Goal: Task Accomplishment & Management: Use online tool/utility

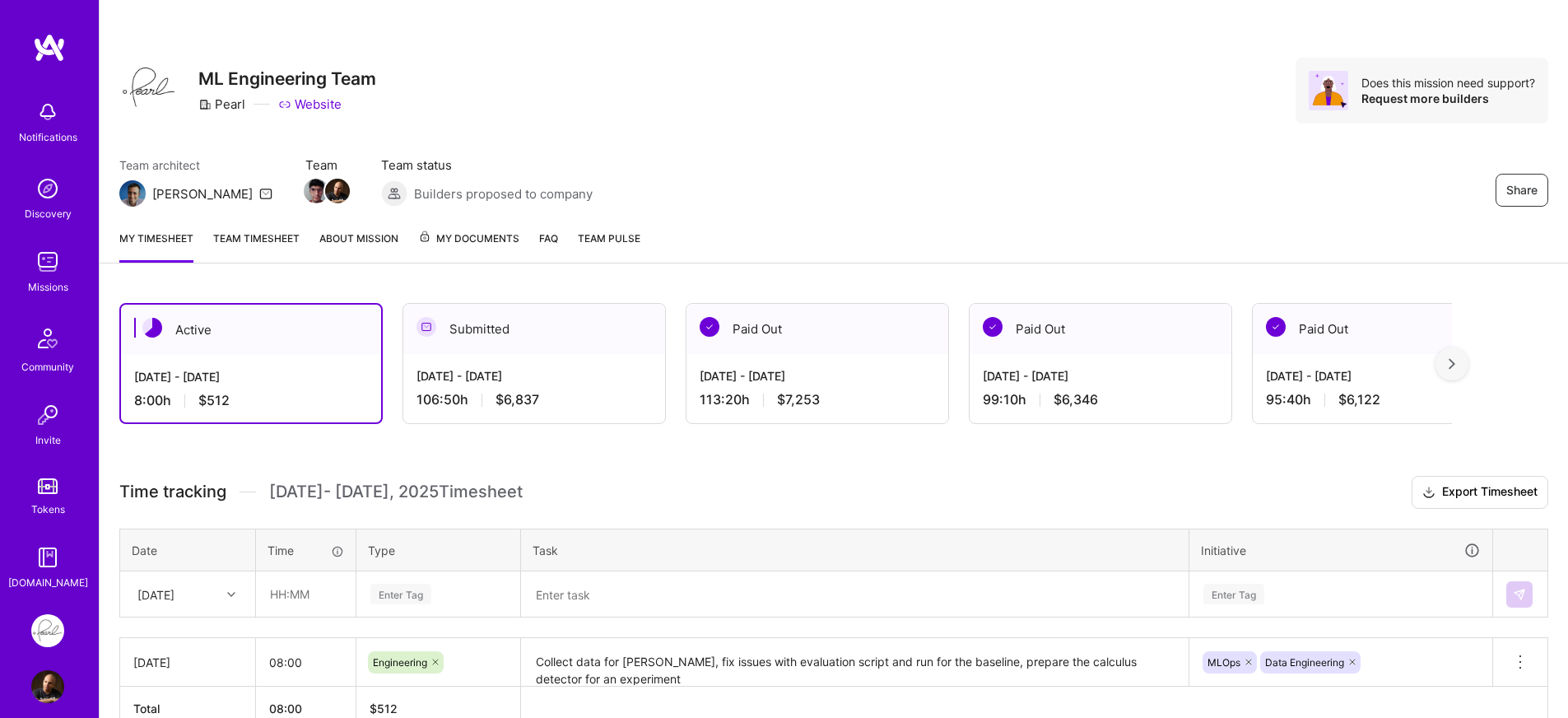
scroll to position [32, 0]
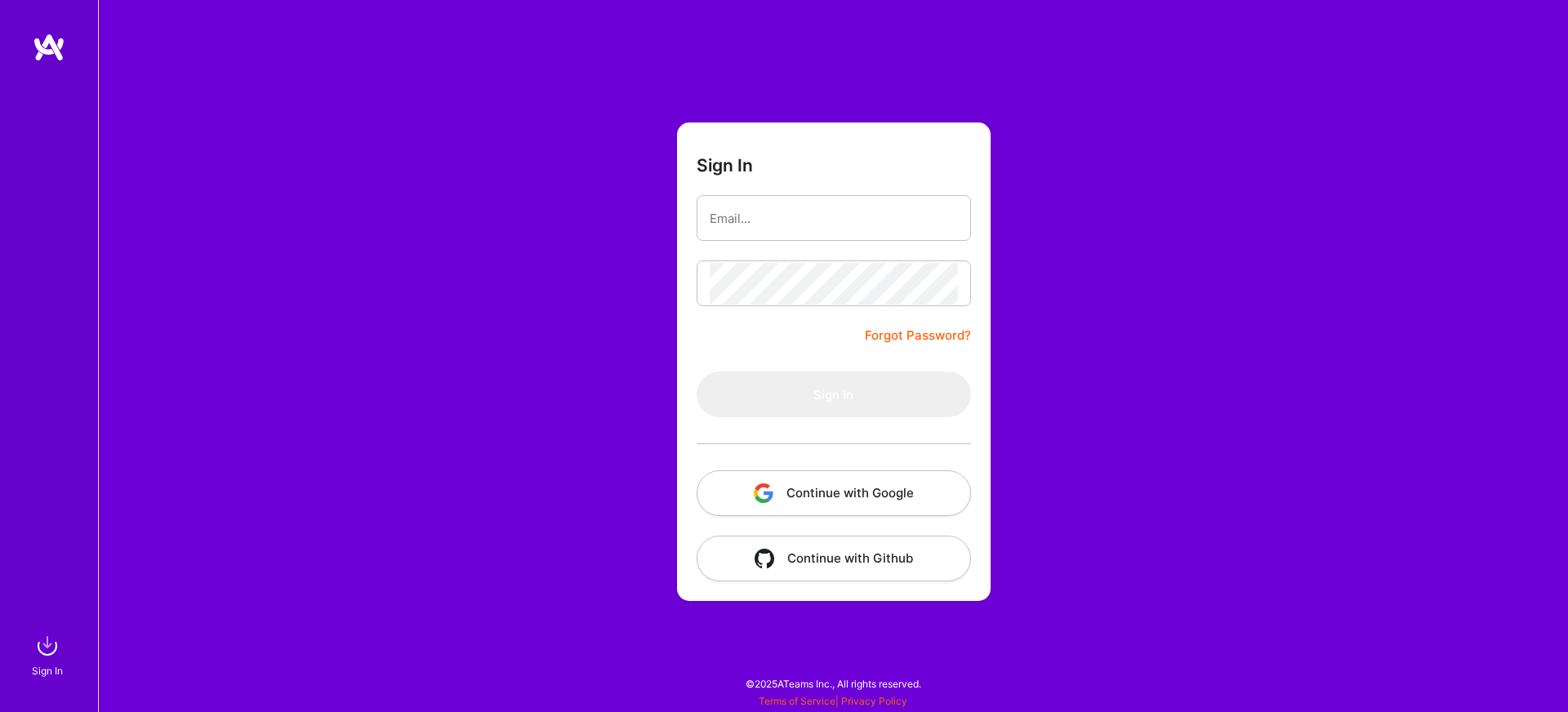
click at [763, 500] on img "button" at bounding box center [763, 493] width 20 height 20
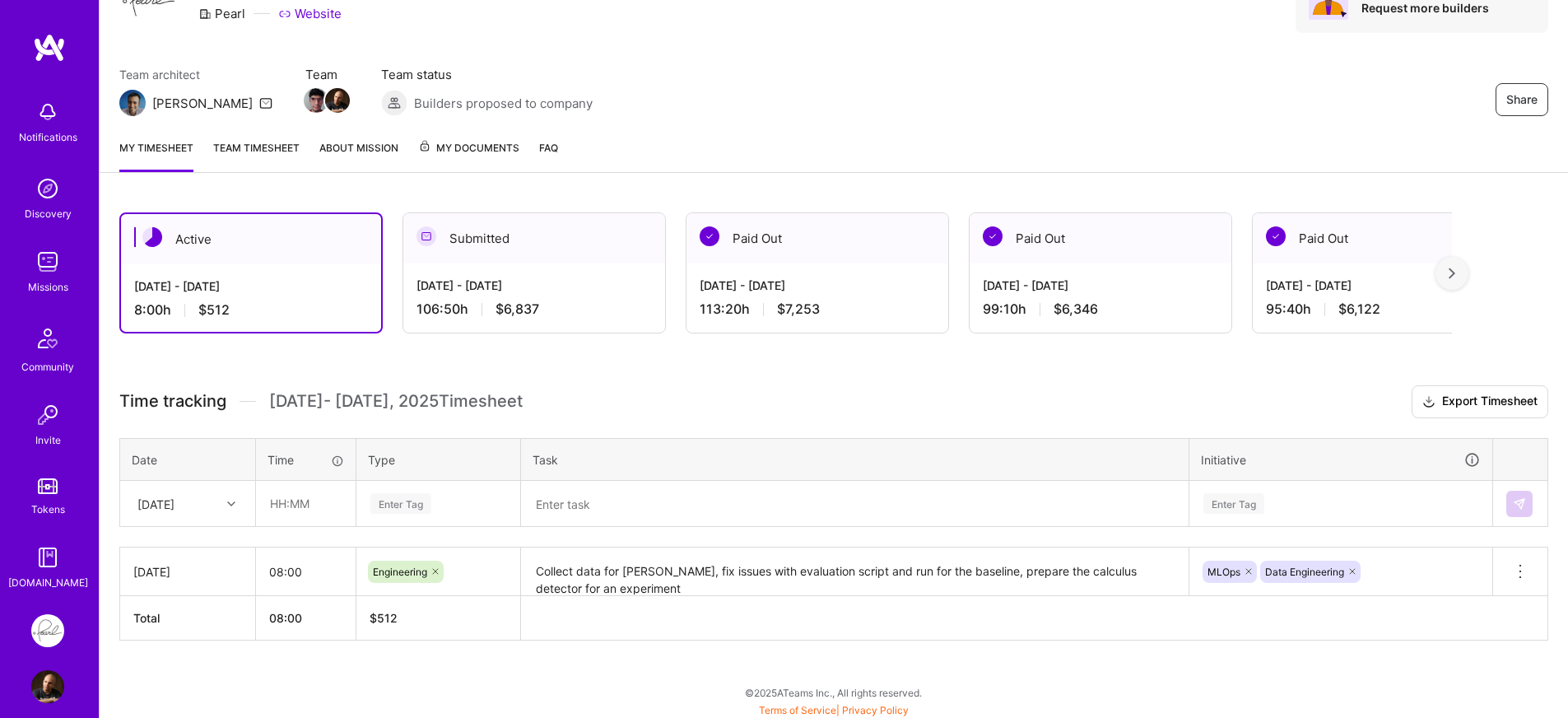
scroll to position [94, 0]
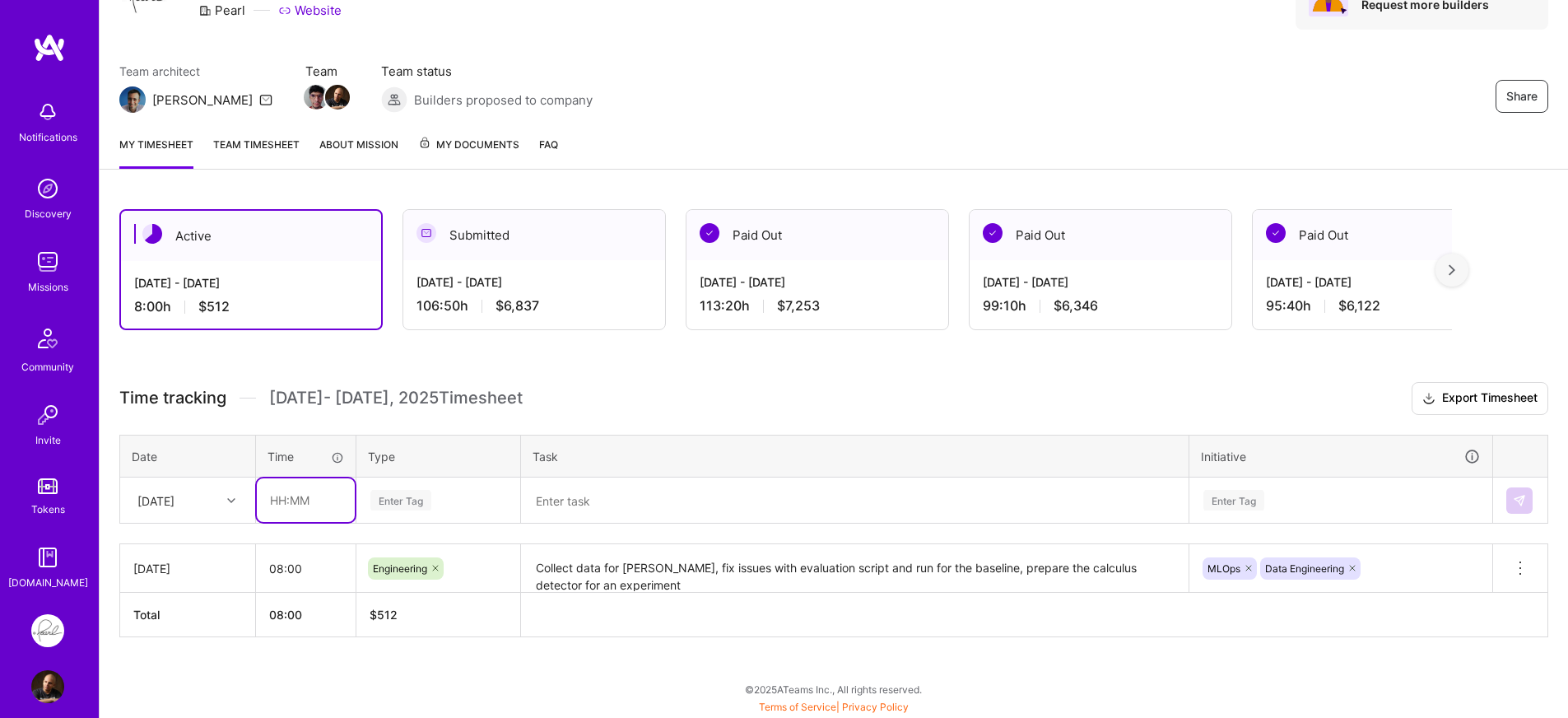
click at [335, 497] on input "text" at bounding box center [306, 500] width 98 height 44
click at [457, 501] on div "Enter Tag" at bounding box center [438, 501] width 139 height 21
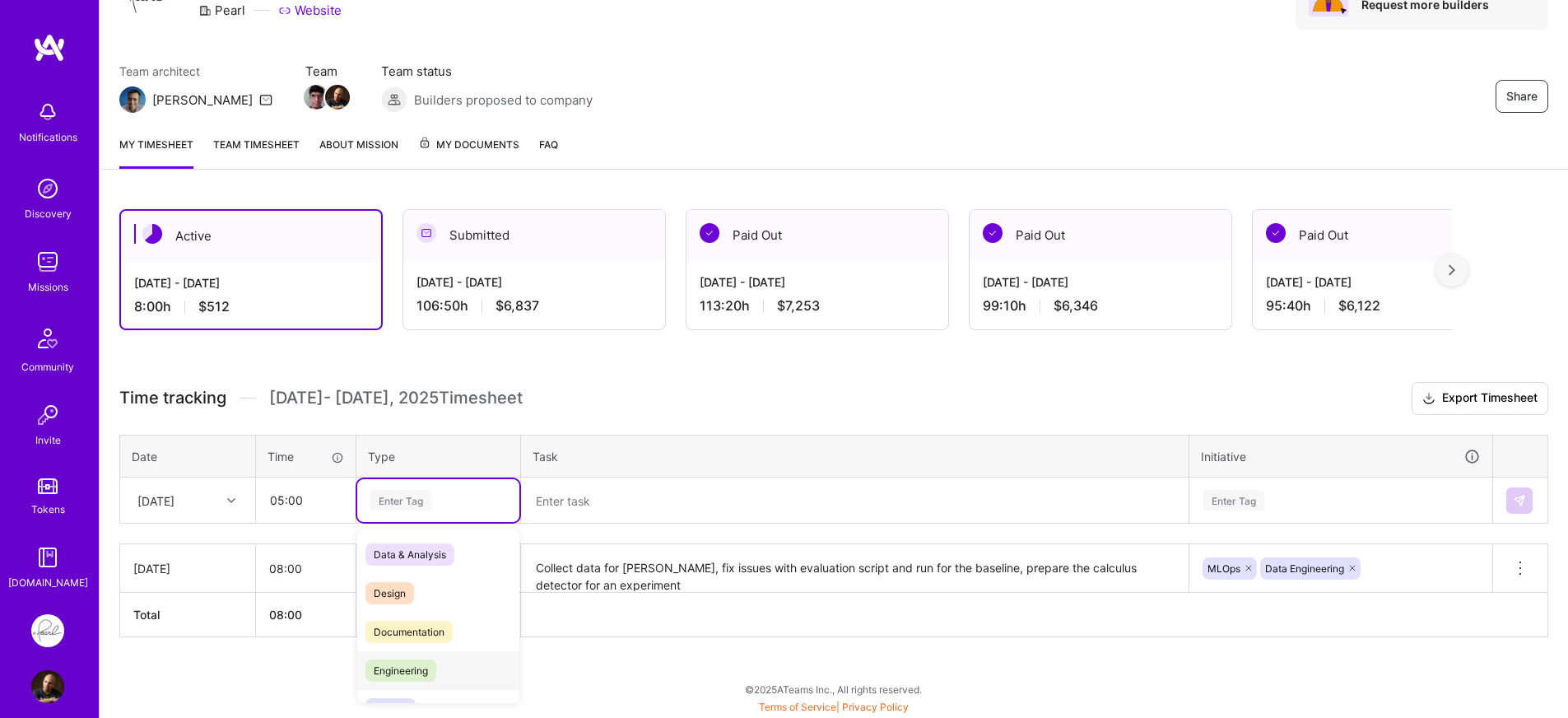
click at [427, 667] on span "Engineering" at bounding box center [401, 671] width 71 height 22
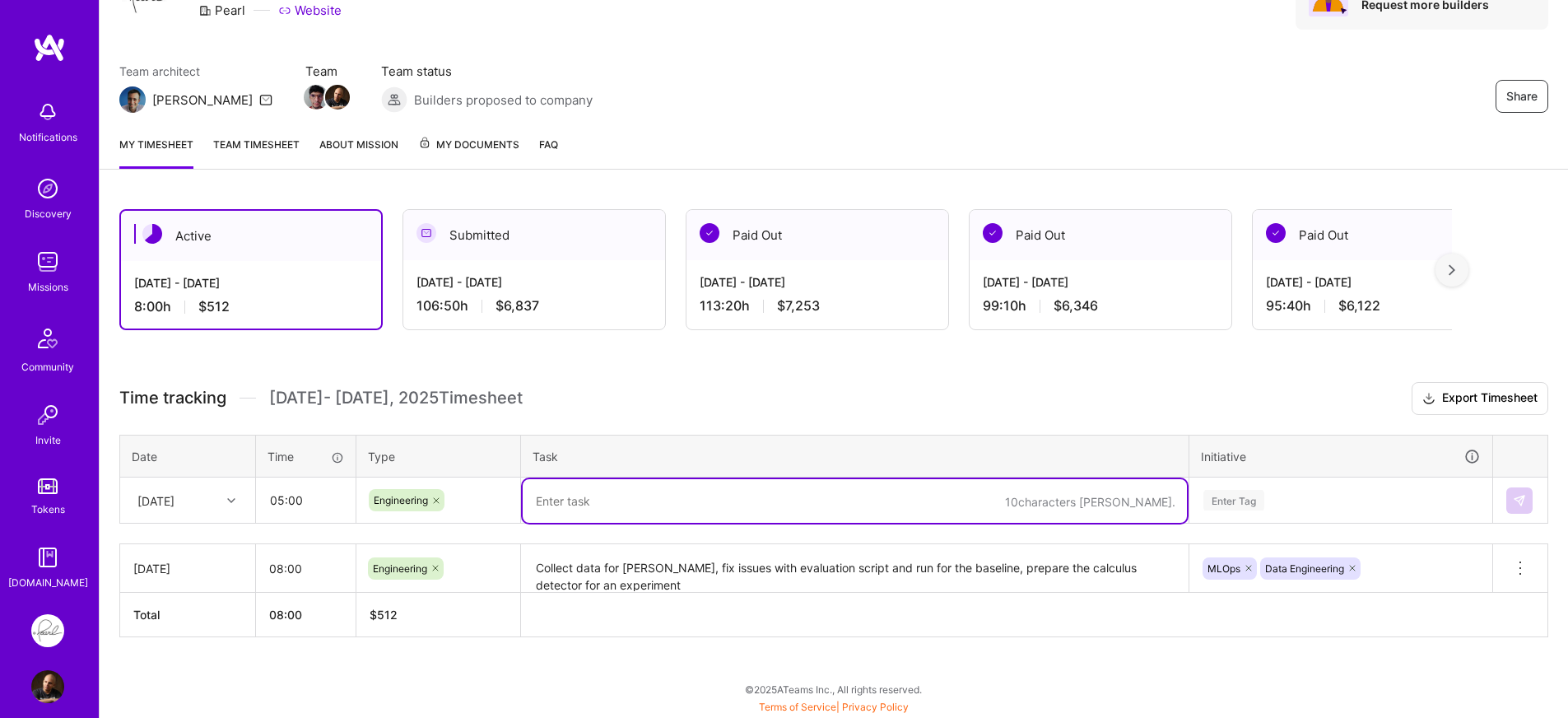
click at [672, 505] on textarea at bounding box center [855, 501] width 664 height 44
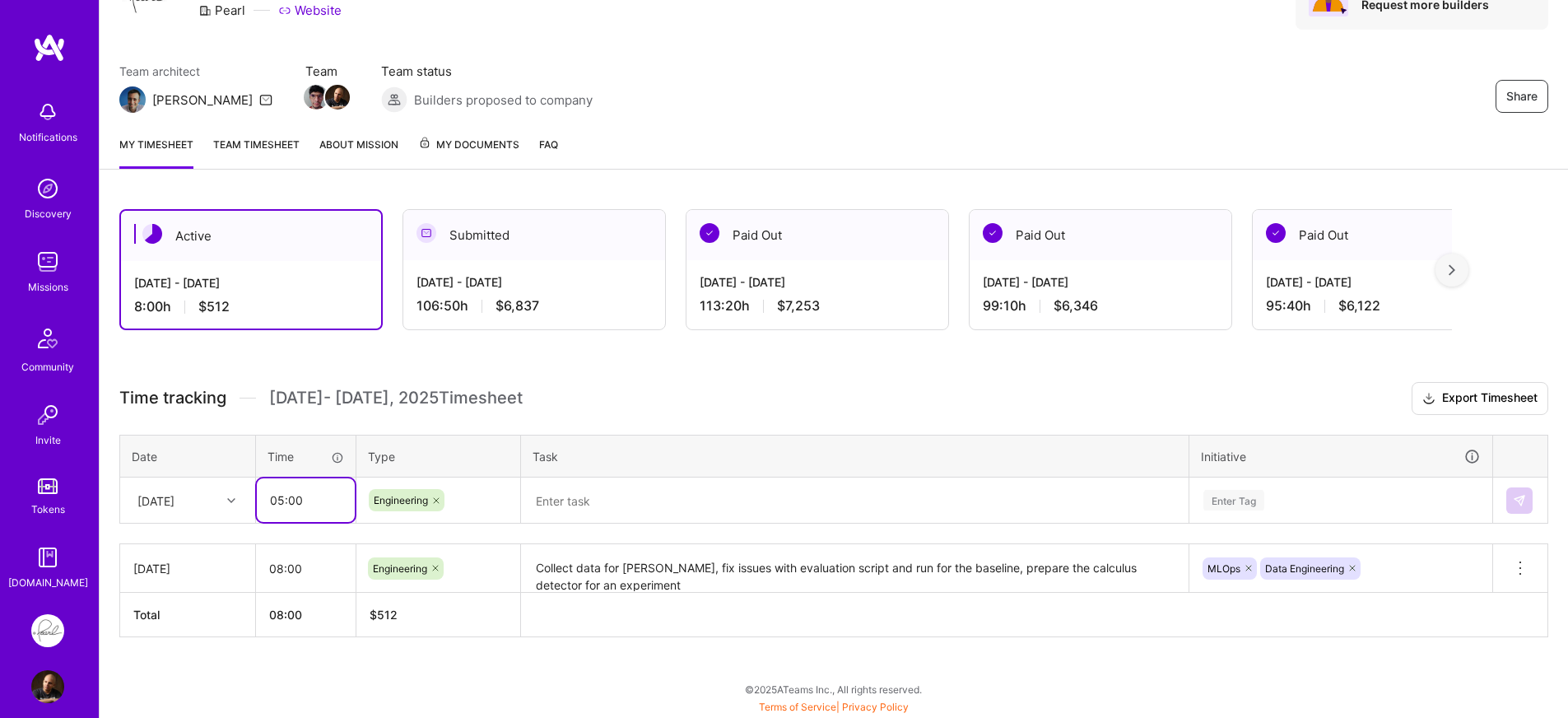
click at [277, 507] on input "05:00" at bounding box center [306, 500] width 98 height 44
drag, startPoint x: 281, startPoint y: 500, endPoint x: 271, endPoint y: 501, distance: 10.0
click at [271, 501] on input "05:00" at bounding box center [306, 500] width 98 height 44
type input "04:00"
click at [645, 493] on textarea at bounding box center [855, 501] width 664 height 44
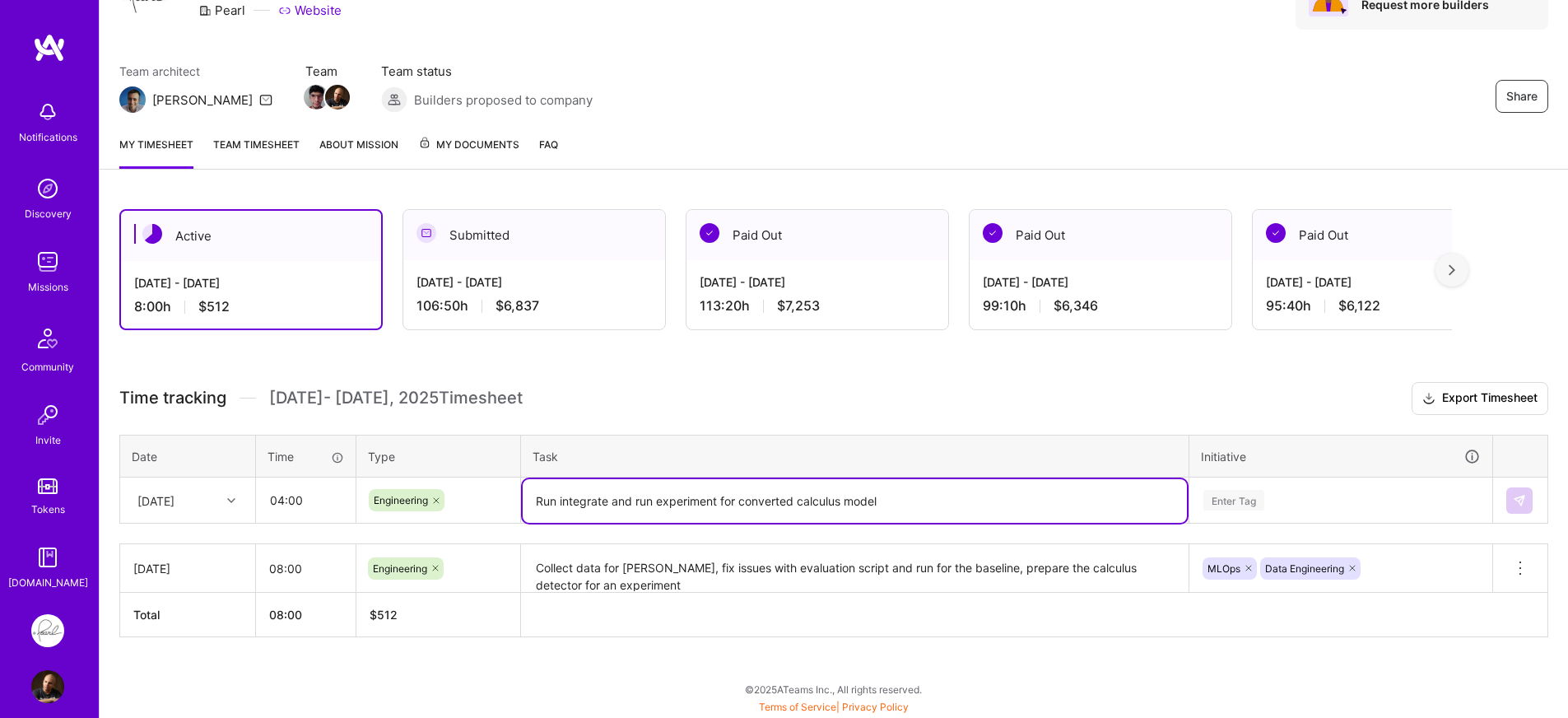
type textarea "Run integrate and run experiment for converted calculus model"
click at [1281, 500] on div "Enter Tag" at bounding box center [1341, 501] width 301 height 43
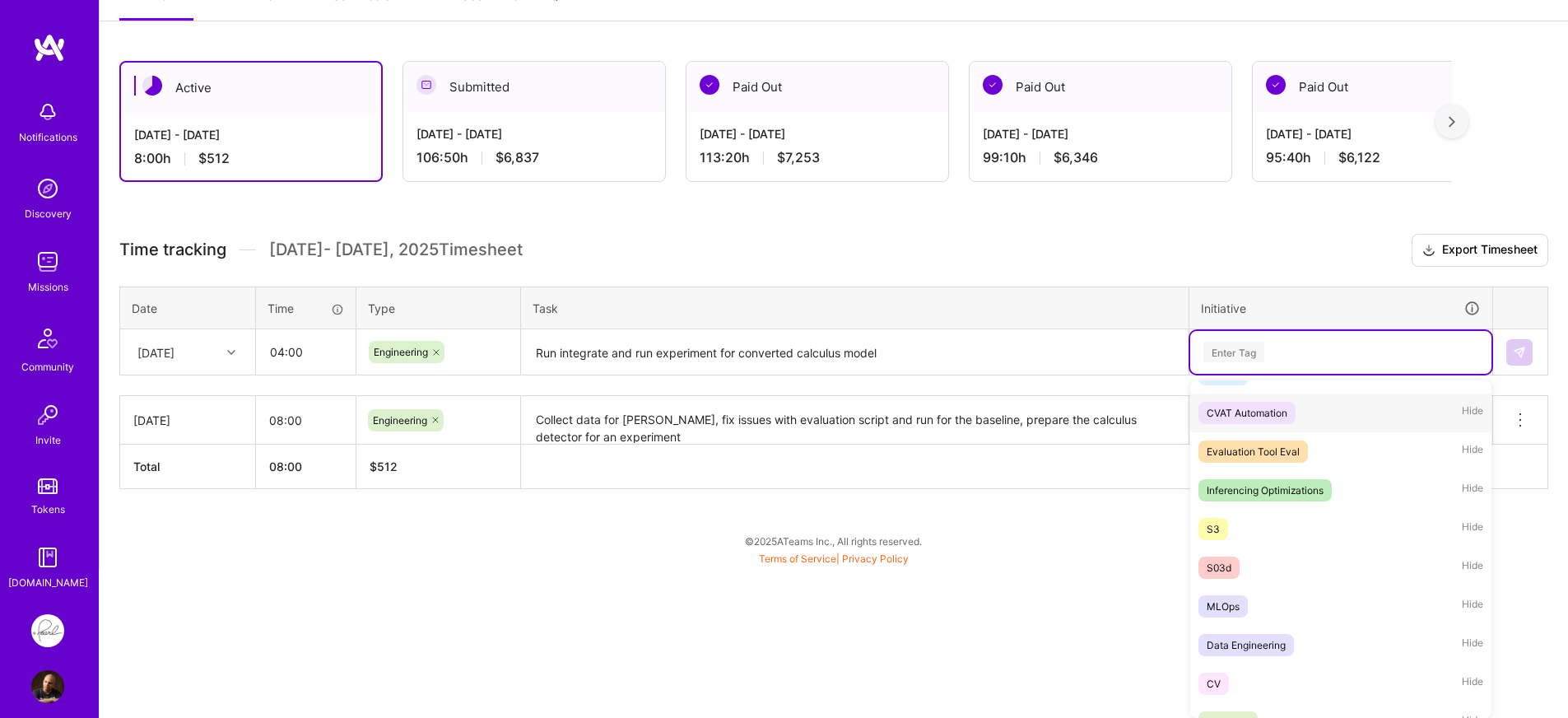
scroll to position [283, 0]
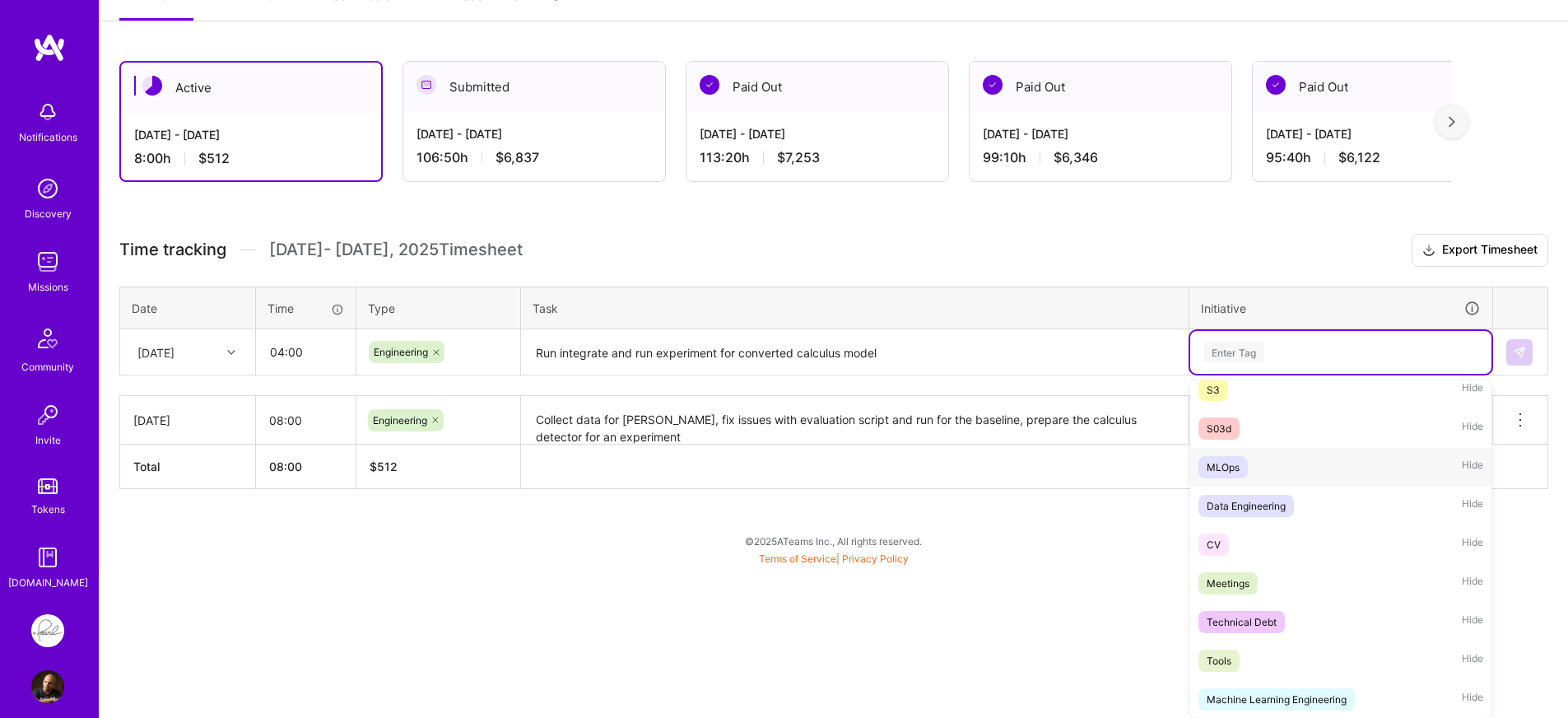
click at [1245, 480] on div "MLOps Hide" at bounding box center [1341, 467] width 301 height 39
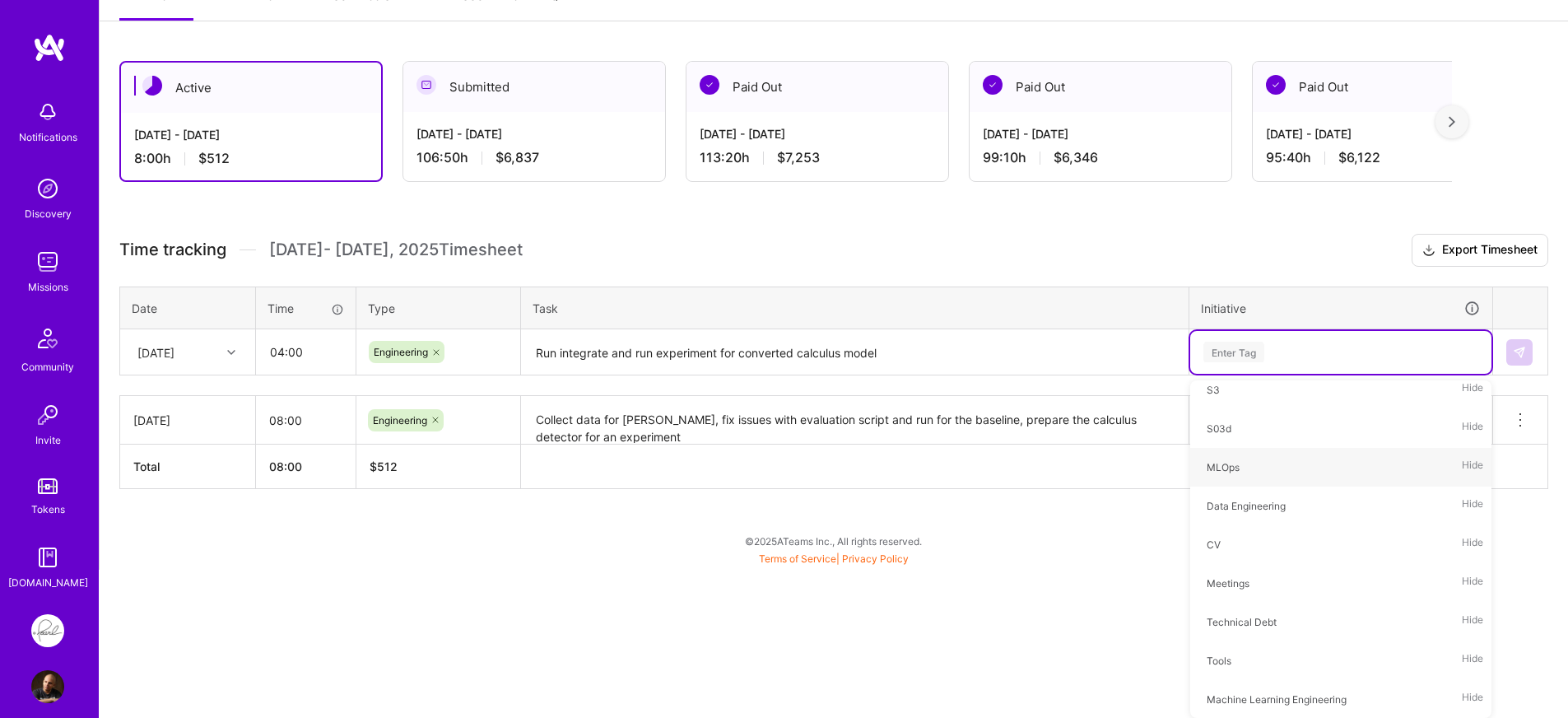
scroll to position [94, 0]
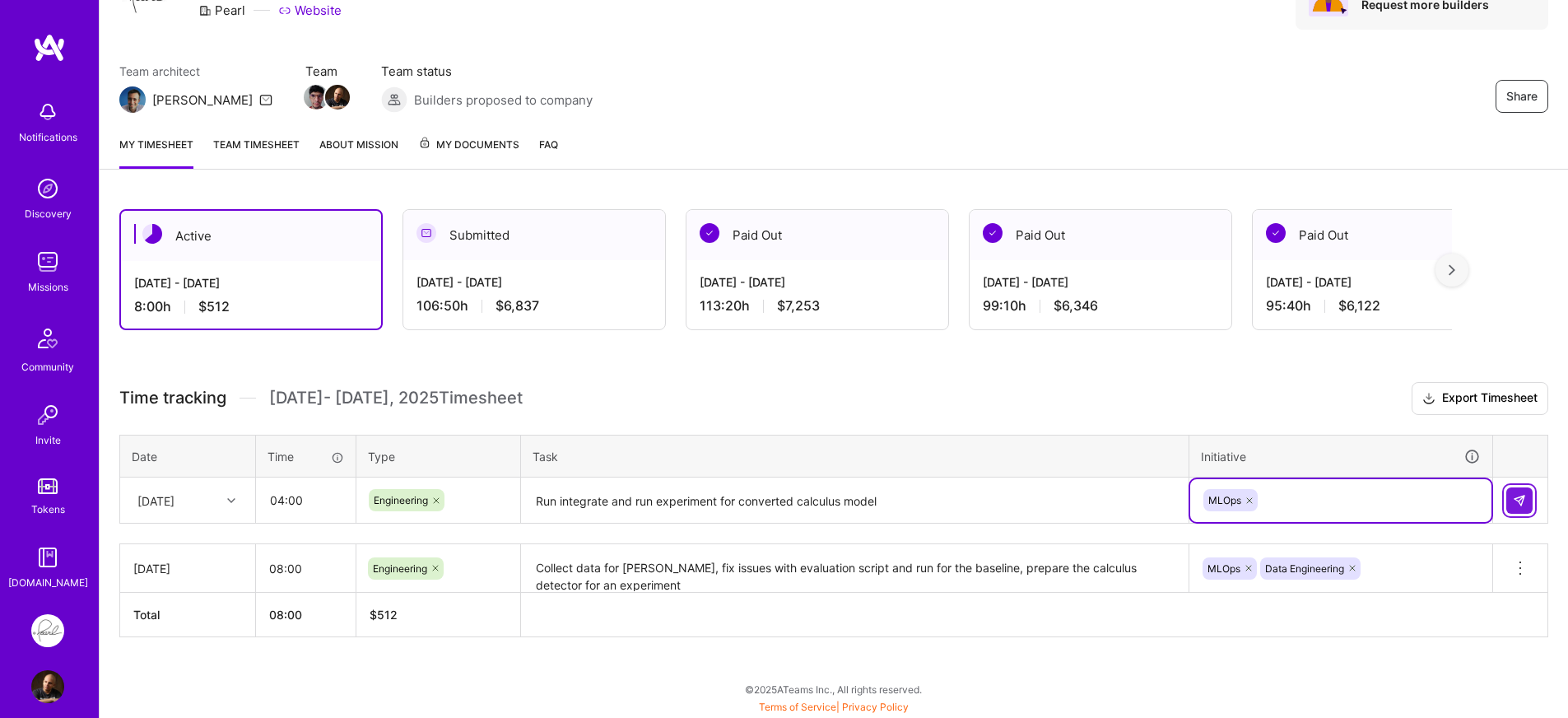
click at [1512, 498] on button at bounding box center [1520, 501] width 27 height 27
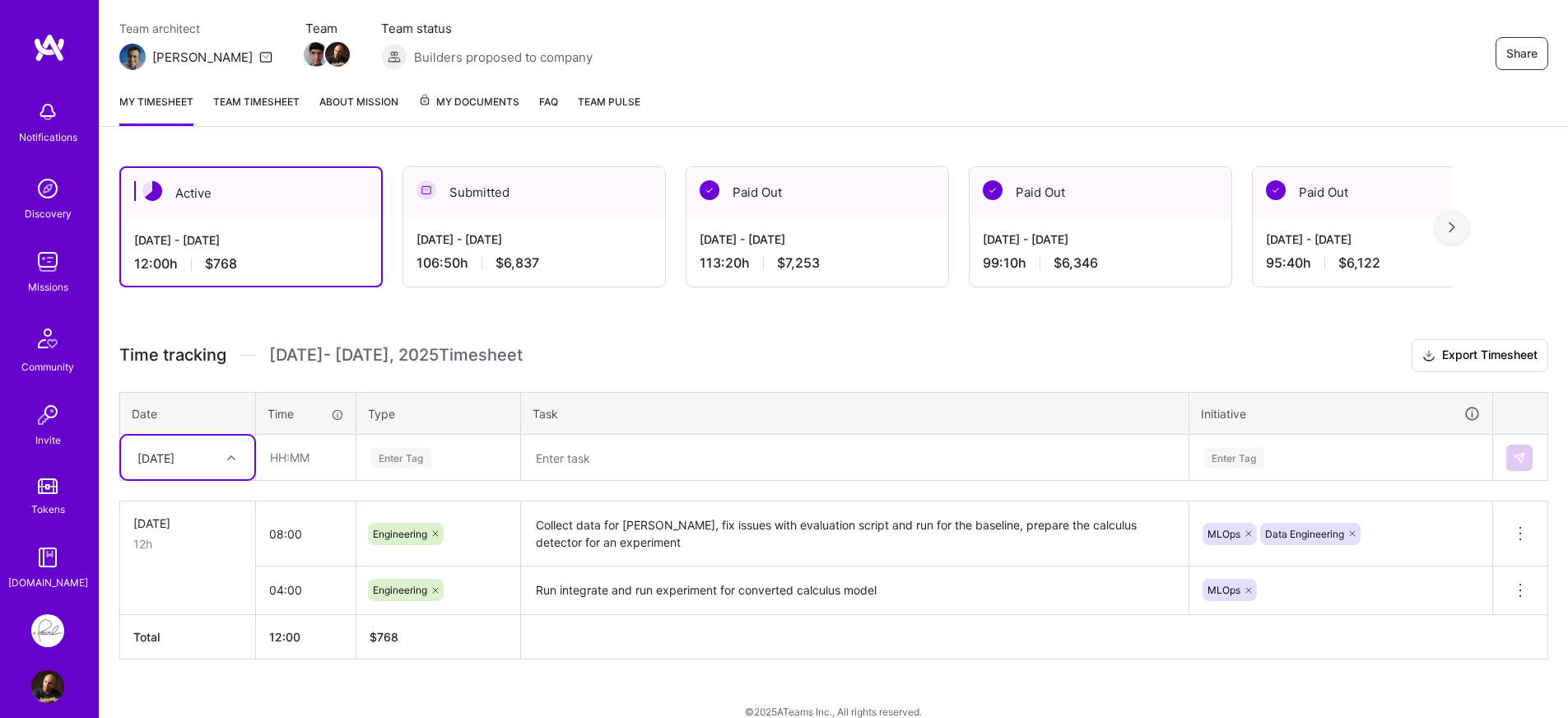
scroll to position [159, 0]
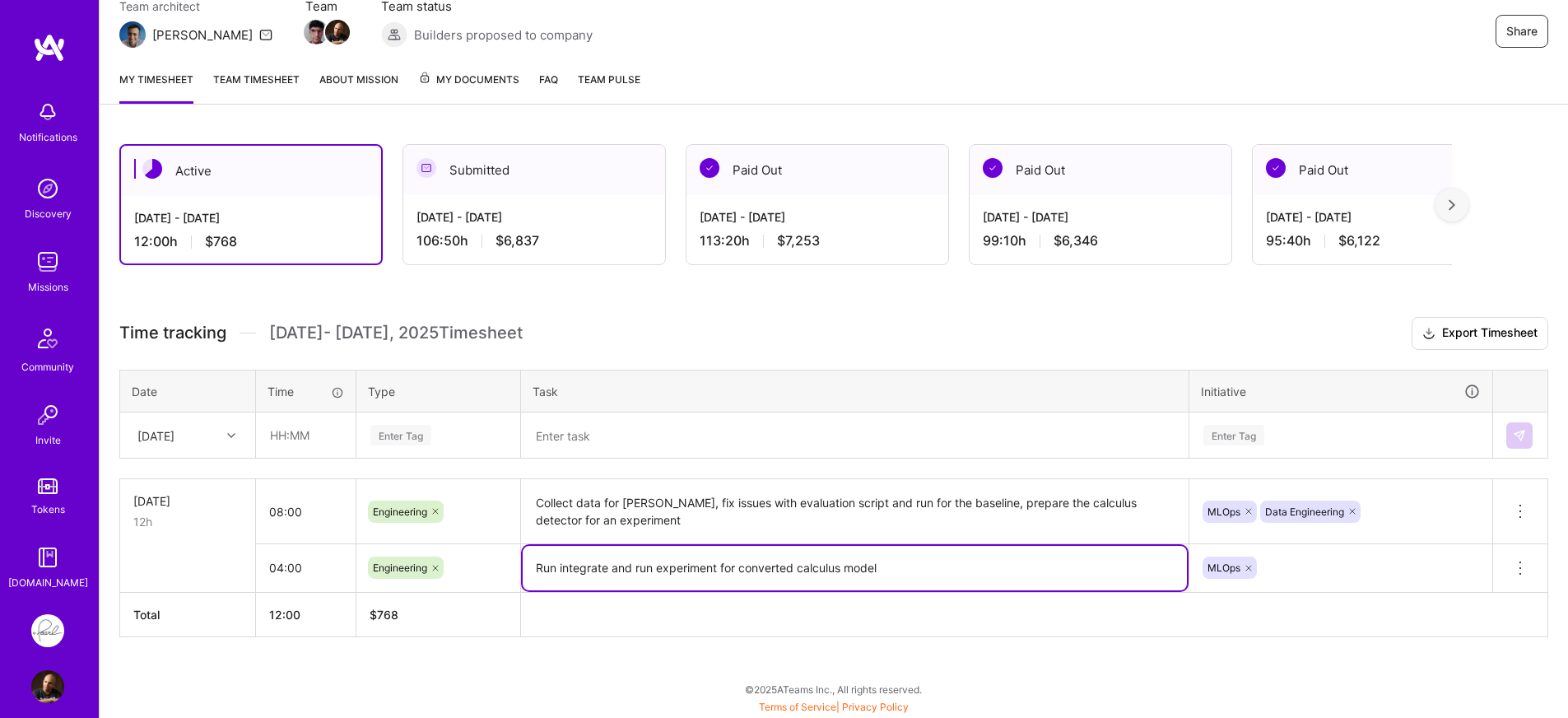
click at [722, 573] on textarea "Run integrate and run experiment for converted calculus model" at bounding box center [855, 569] width 664 height 45
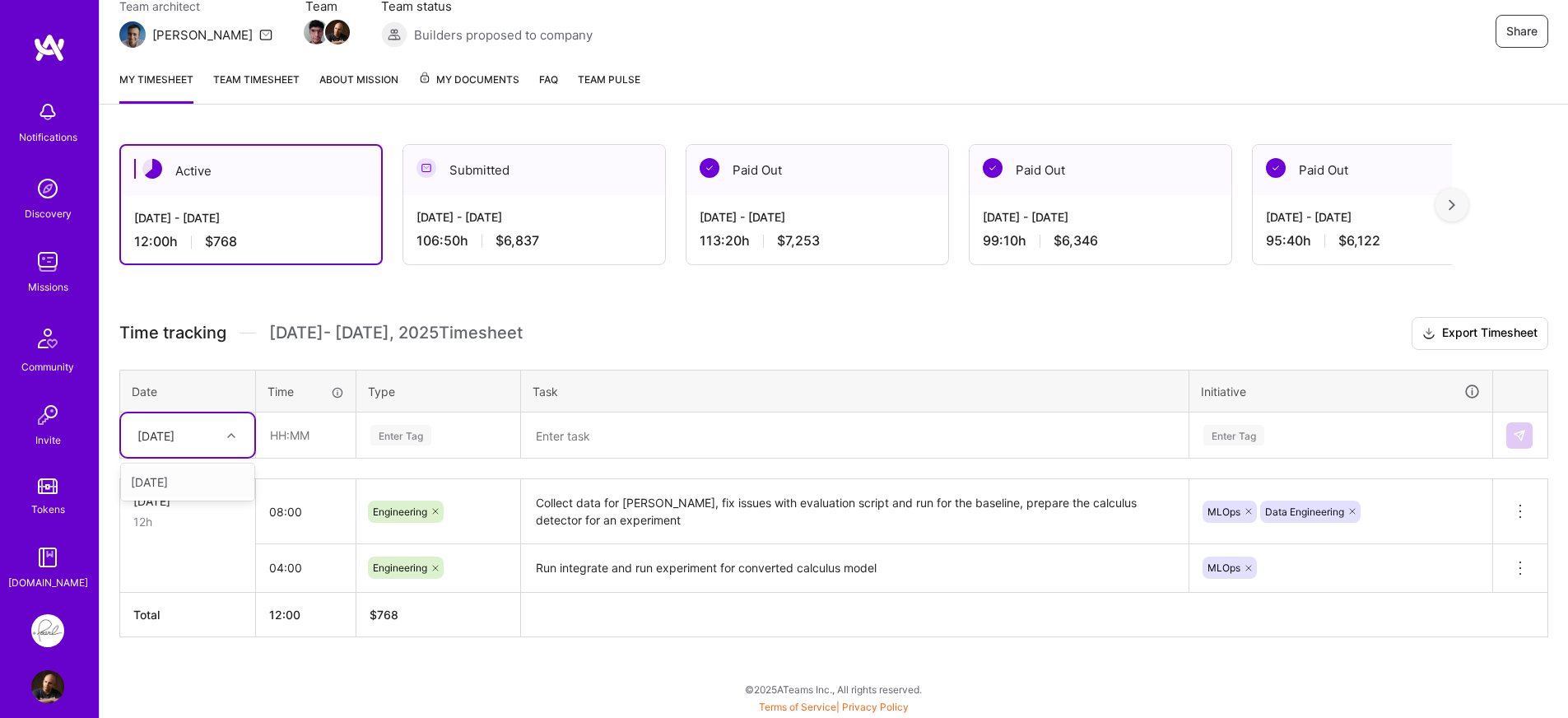
click at [226, 434] on div at bounding box center [234, 435] width 26 height 22
click at [211, 477] on div "[DATE]" at bounding box center [187, 482] width 134 height 30
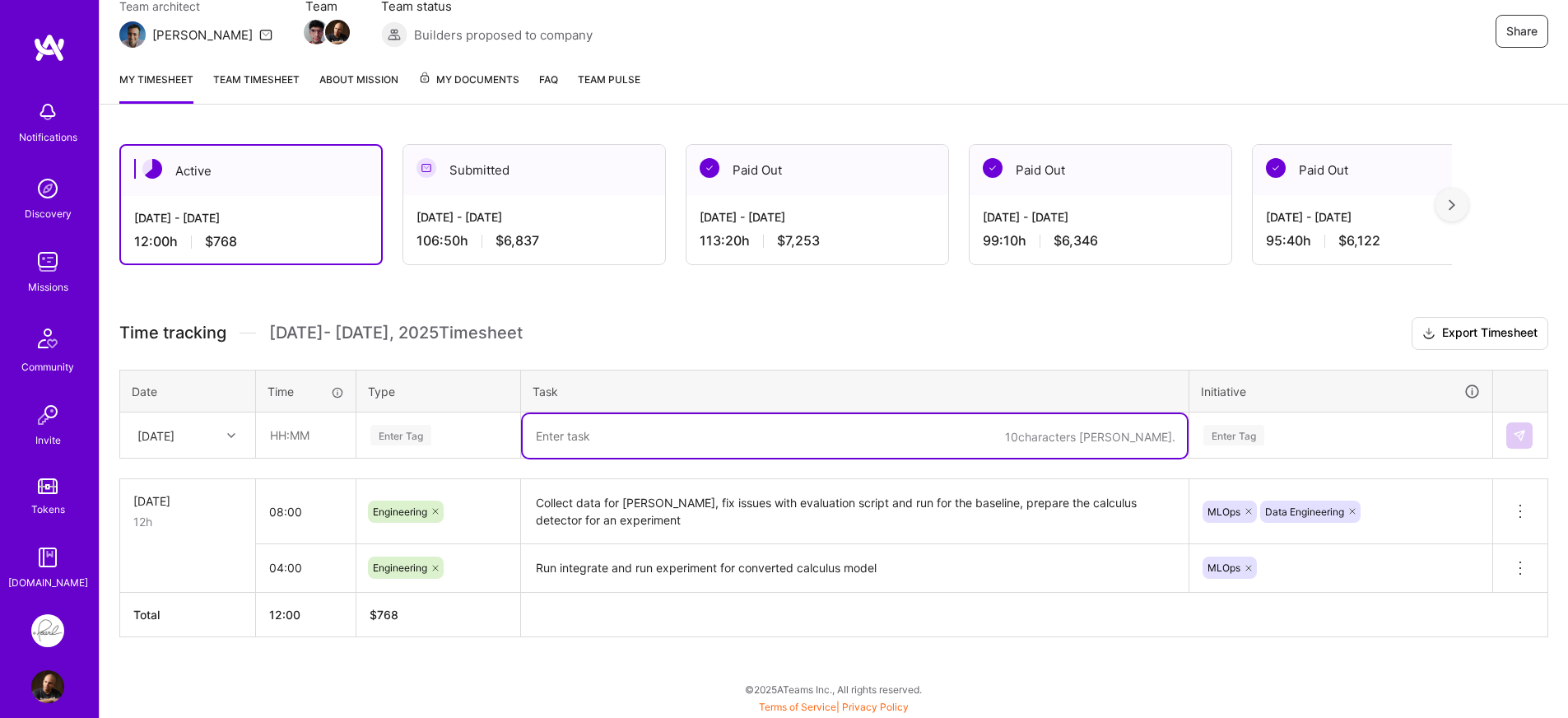
click at [725, 445] on textarea at bounding box center [855, 436] width 664 height 44
paste textarea "Run integrate and run experiment for converted calculus model"
type textarea "Run integrate and run experiment for converted calculus model"
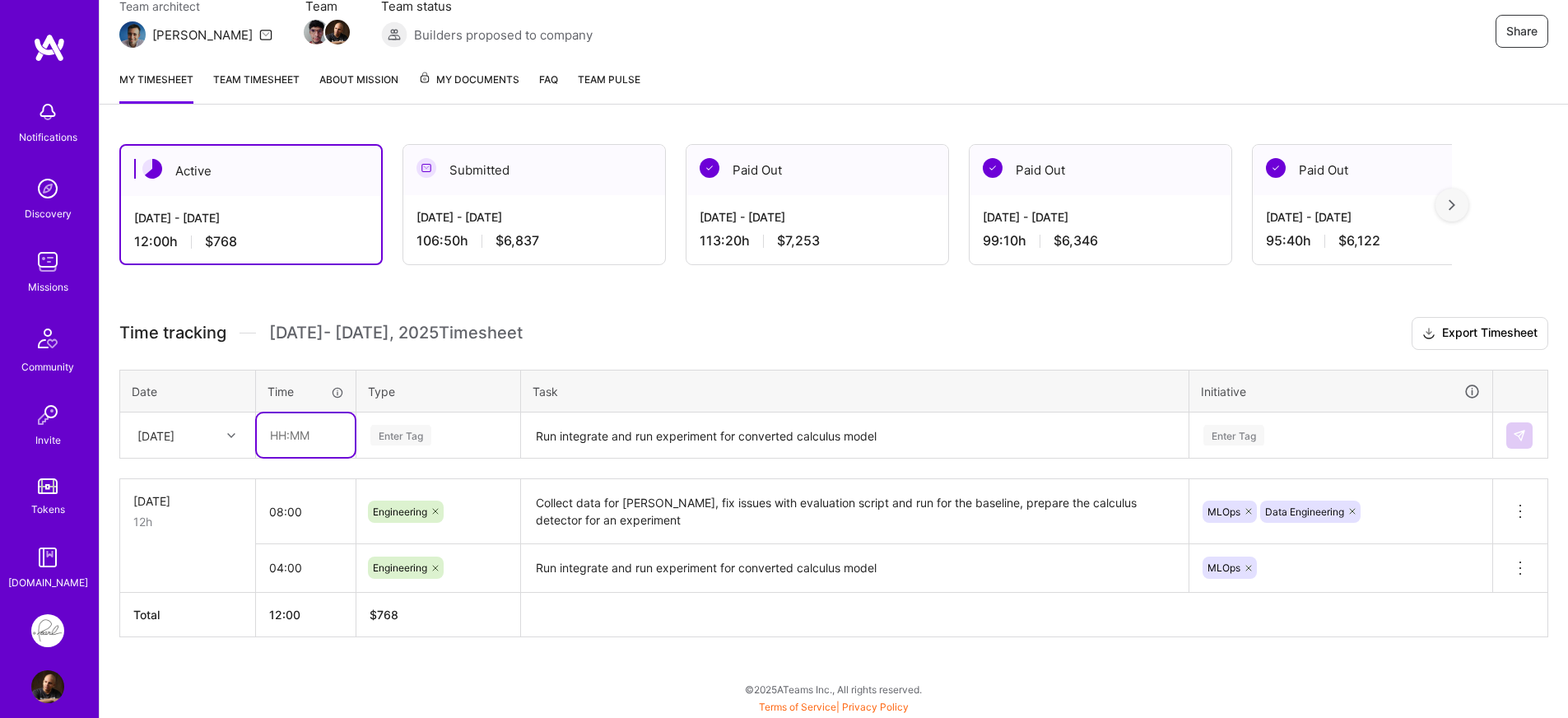
click at [322, 435] on input "text" at bounding box center [306, 435] width 98 height 44
type input "04:00"
click at [341, 569] on input "04:00" at bounding box center [305, 568] width 99 height 44
click at [1531, 570] on button at bounding box center [1521, 568] width 54 height 47
click at [1483, 596] on button "Delete row" at bounding box center [1480, 596] width 85 height 41
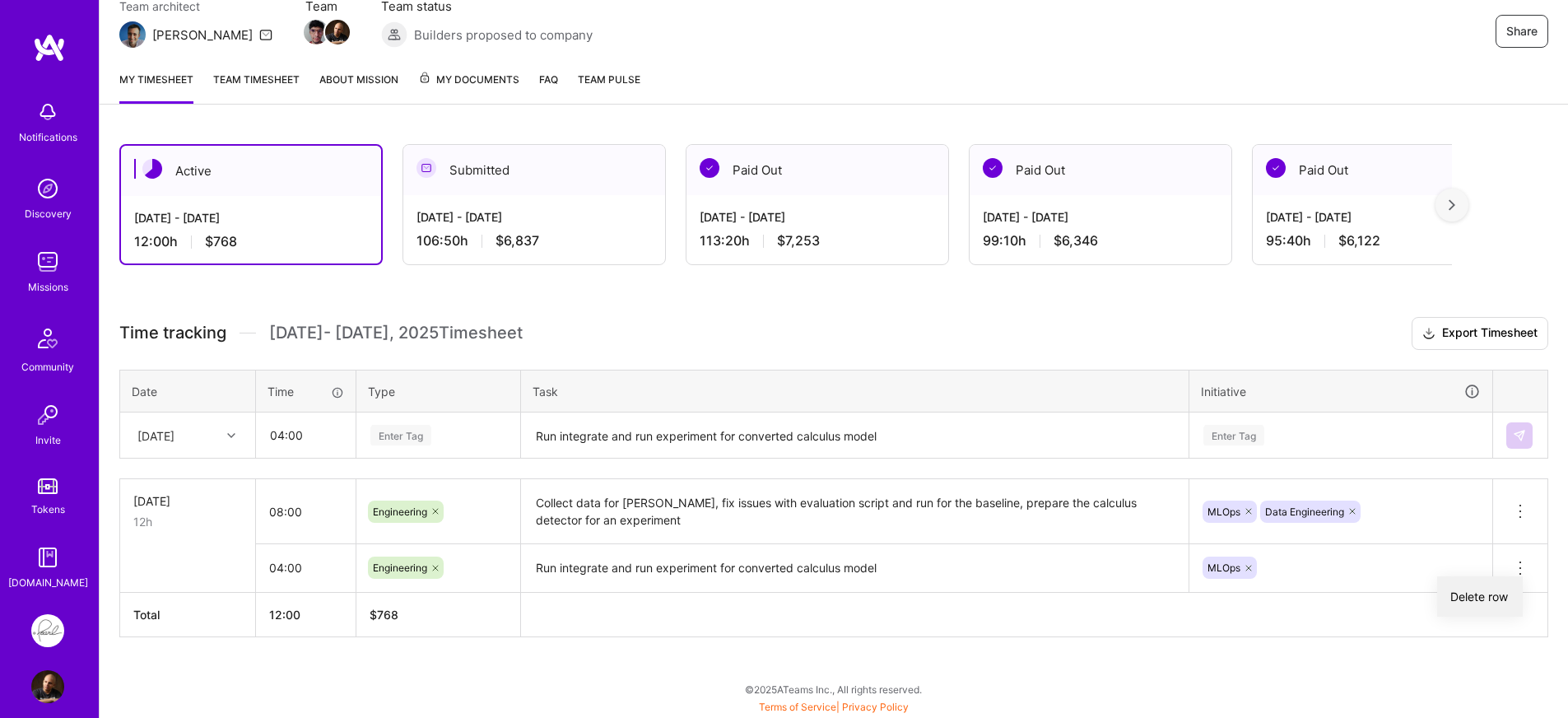
scroll to position [94, 0]
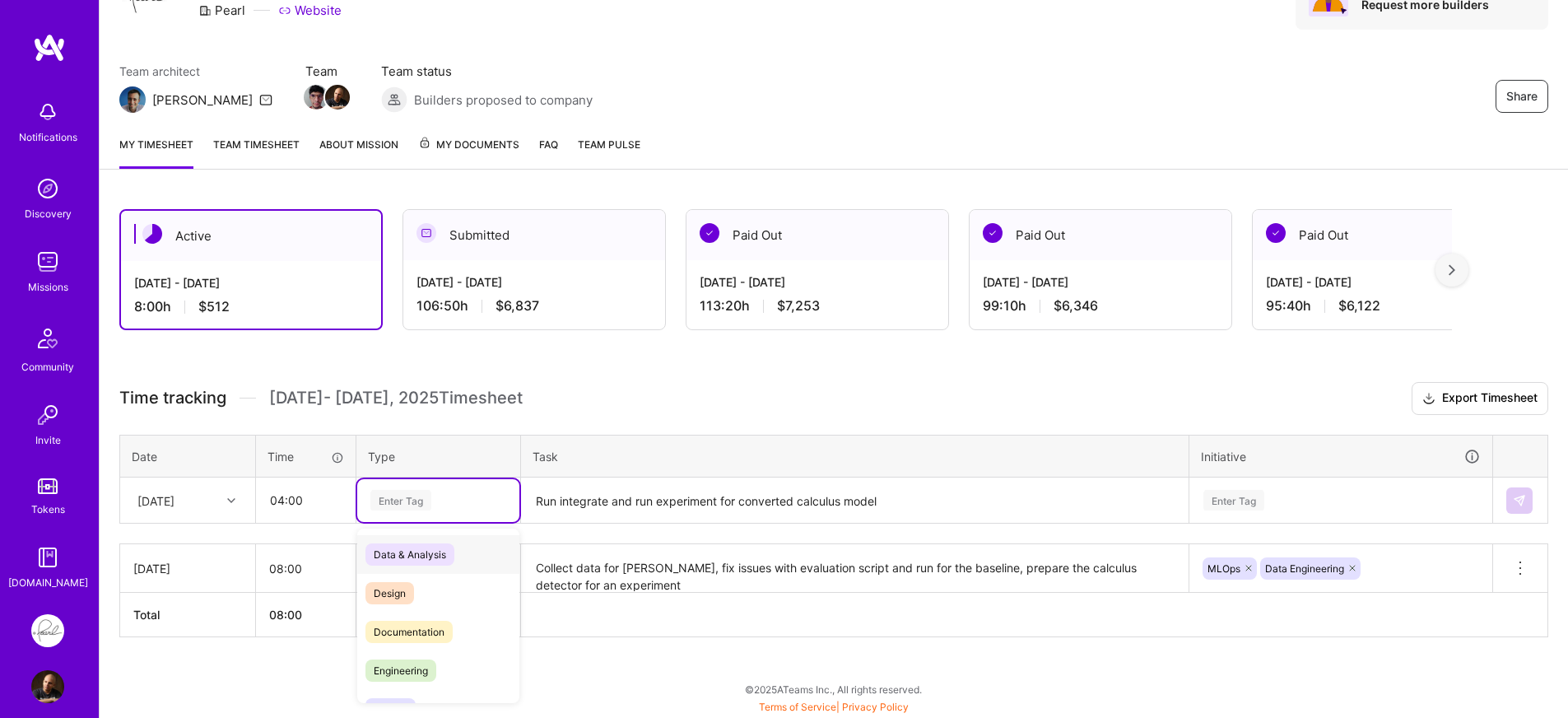
click at [450, 500] on div "Enter Tag" at bounding box center [438, 501] width 139 height 21
click at [423, 663] on span "Engineering" at bounding box center [401, 671] width 71 height 22
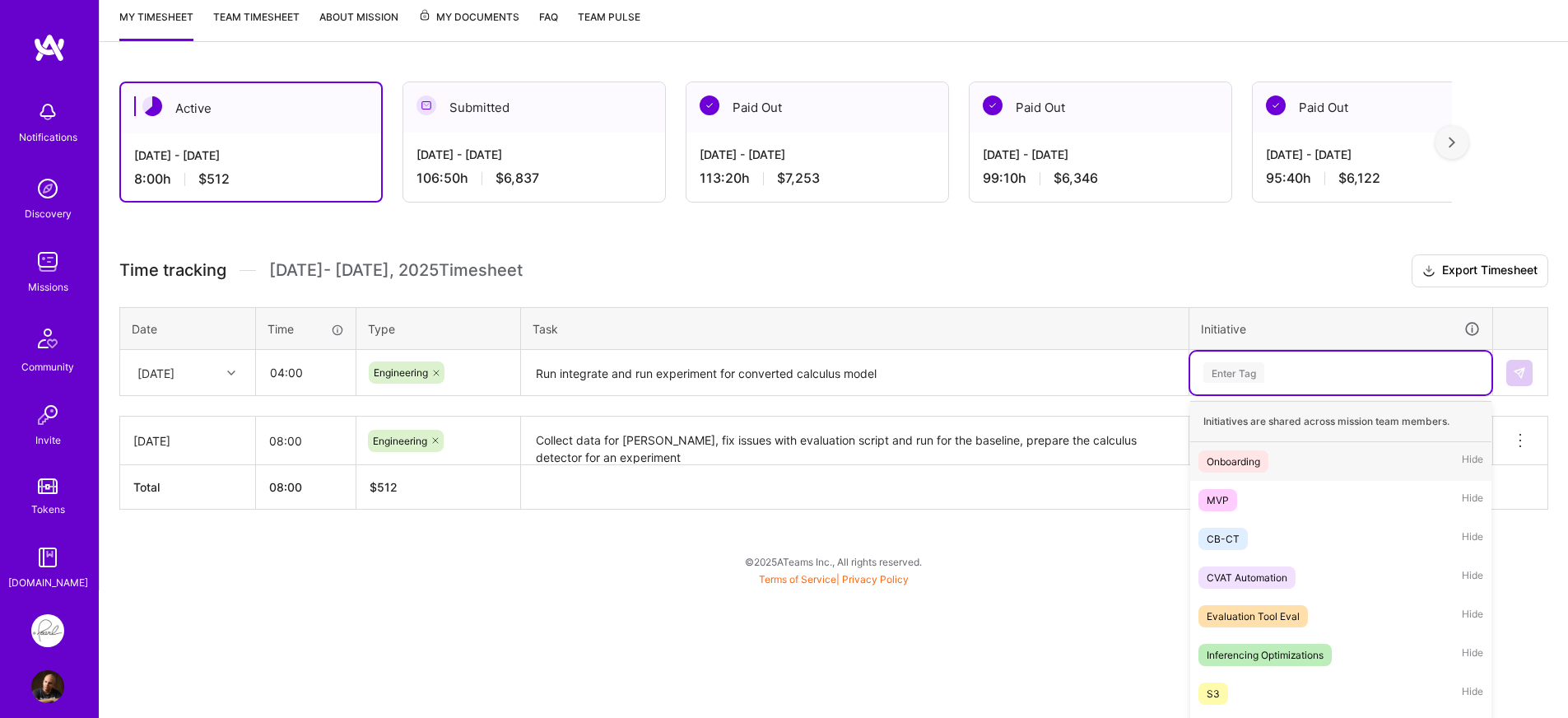
click at [1279, 394] on div "option MLOps, selected. option Onboarding focused, 1 of 24. 24 results availabl…" at bounding box center [1341, 373] width 301 height 43
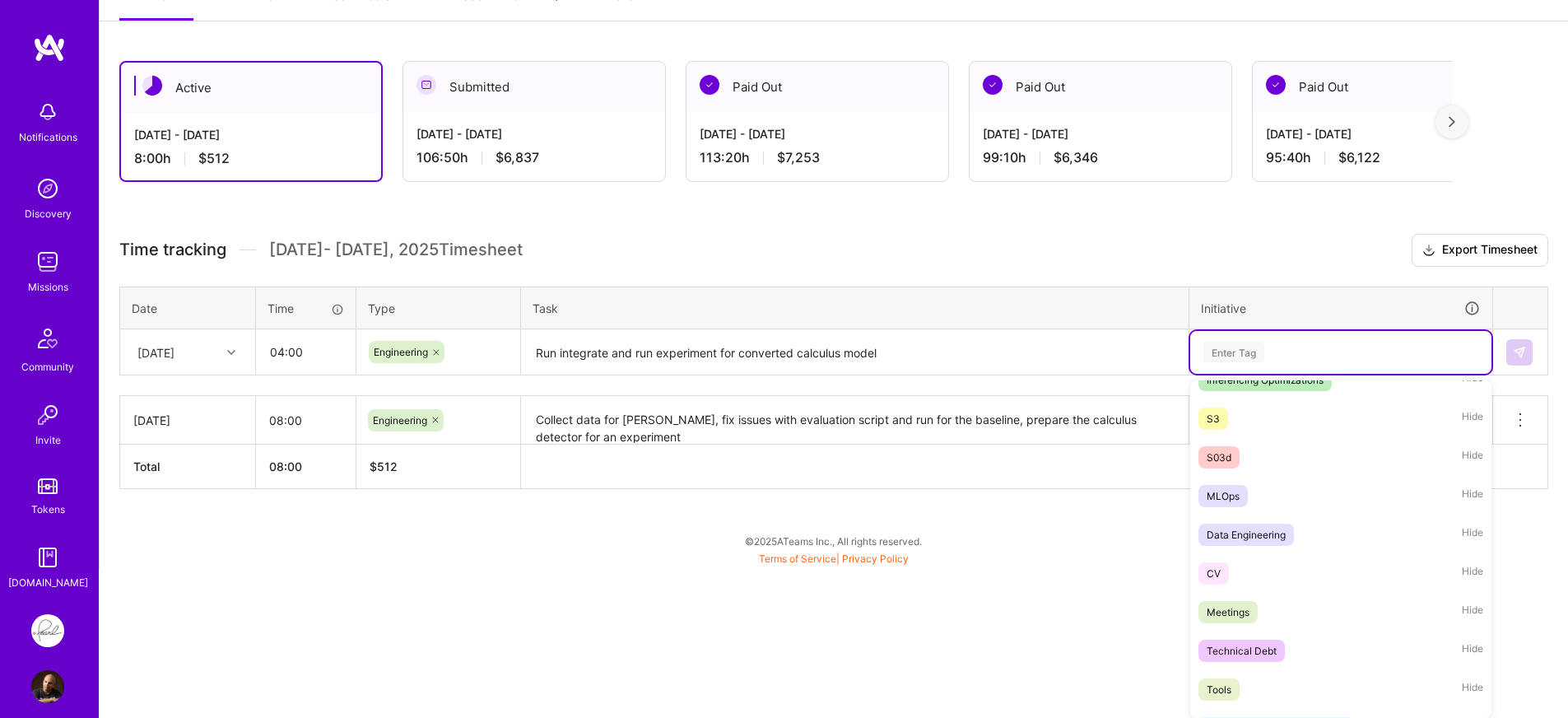
scroll to position [303, 0]
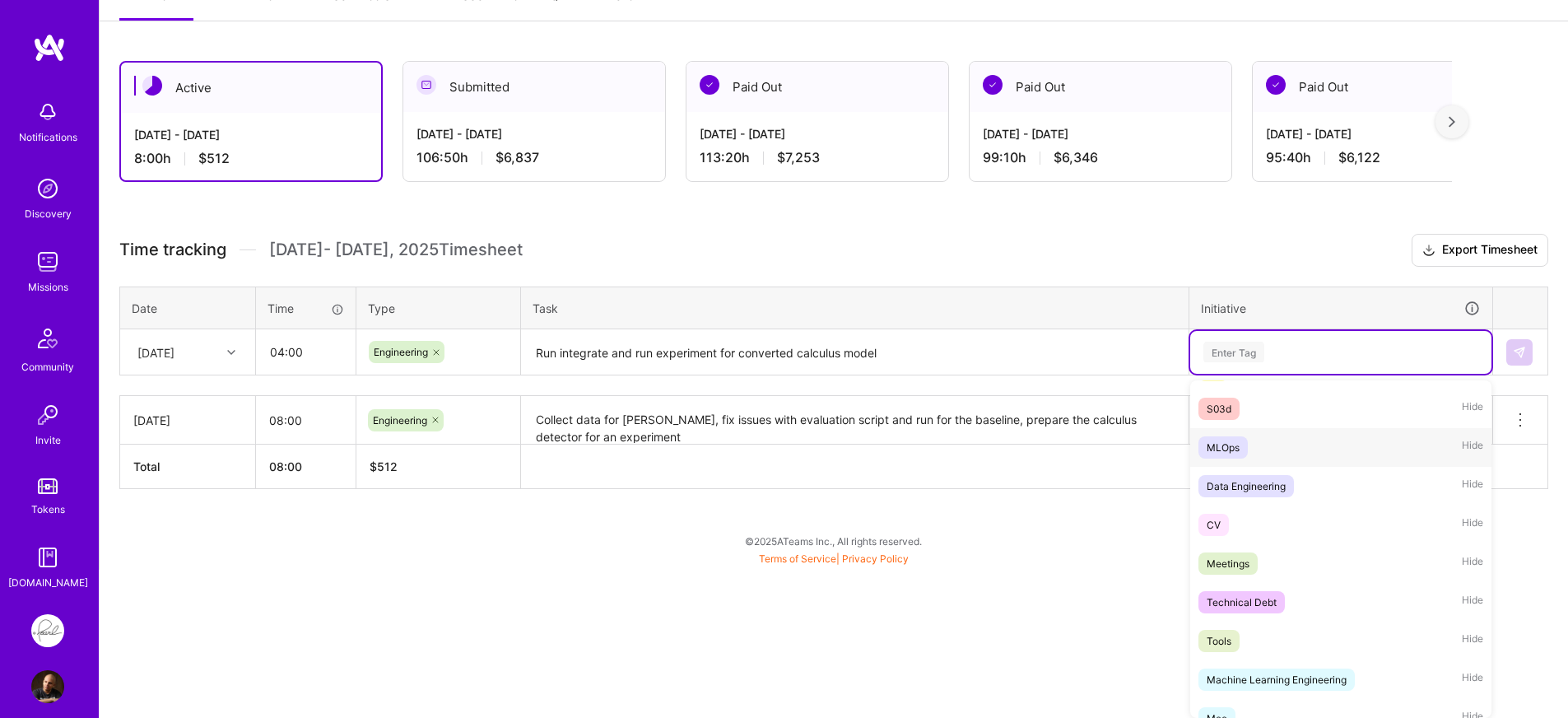
click at [1242, 457] on span "MLOps" at bounding box center [1223, 448] width 49 height 22
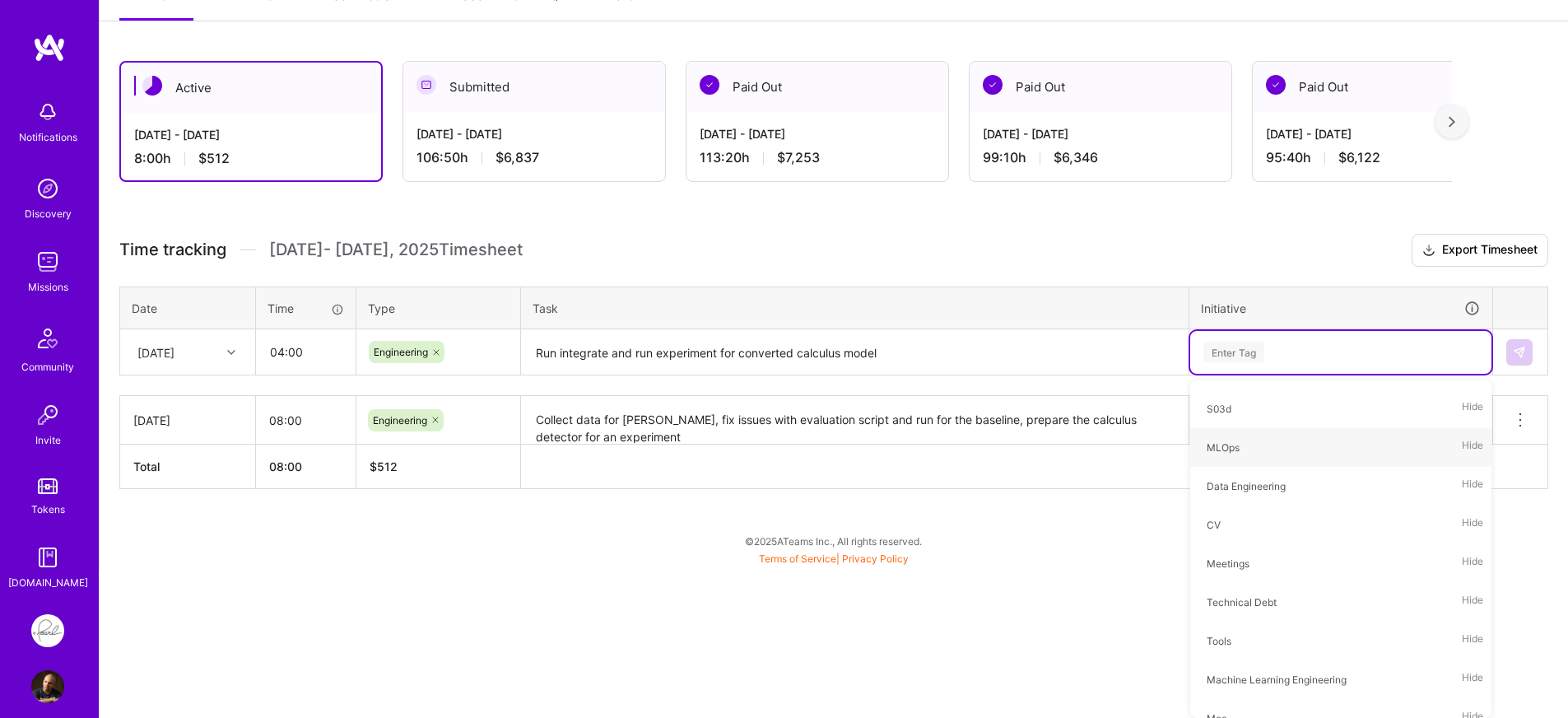
scroll to position [94, 0]
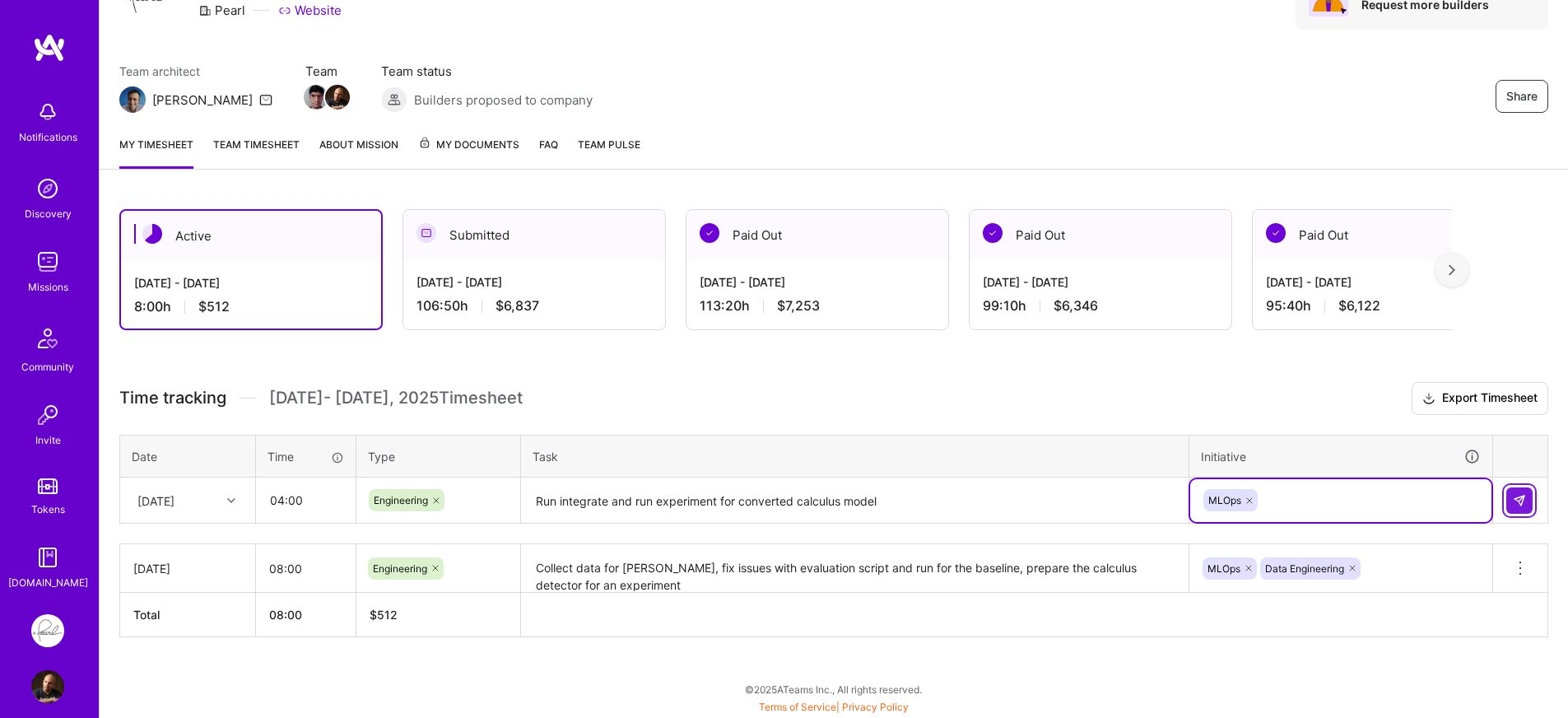
click at [1520, 506] on img at bounding box center [1520, 500] width 13 height 13
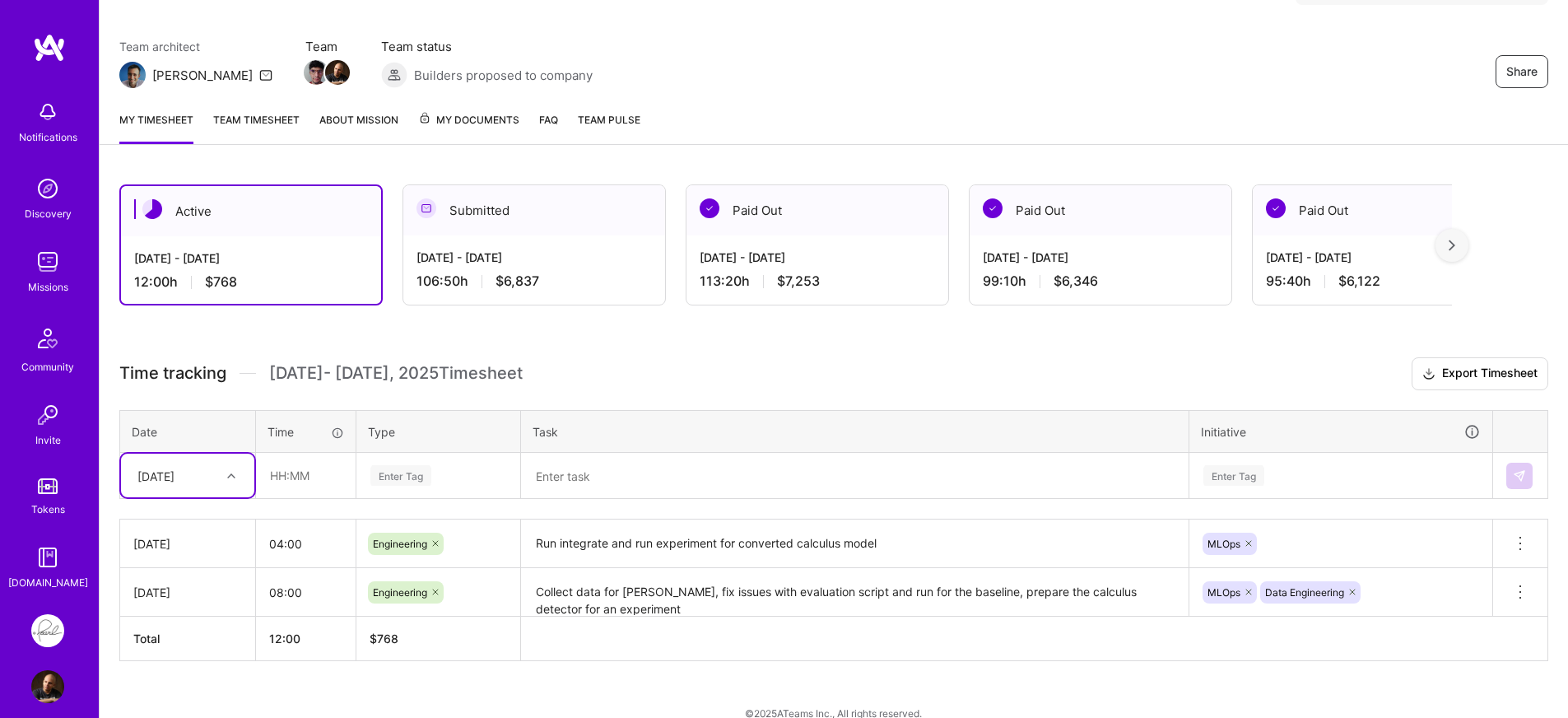
scroll to position [142, 0]
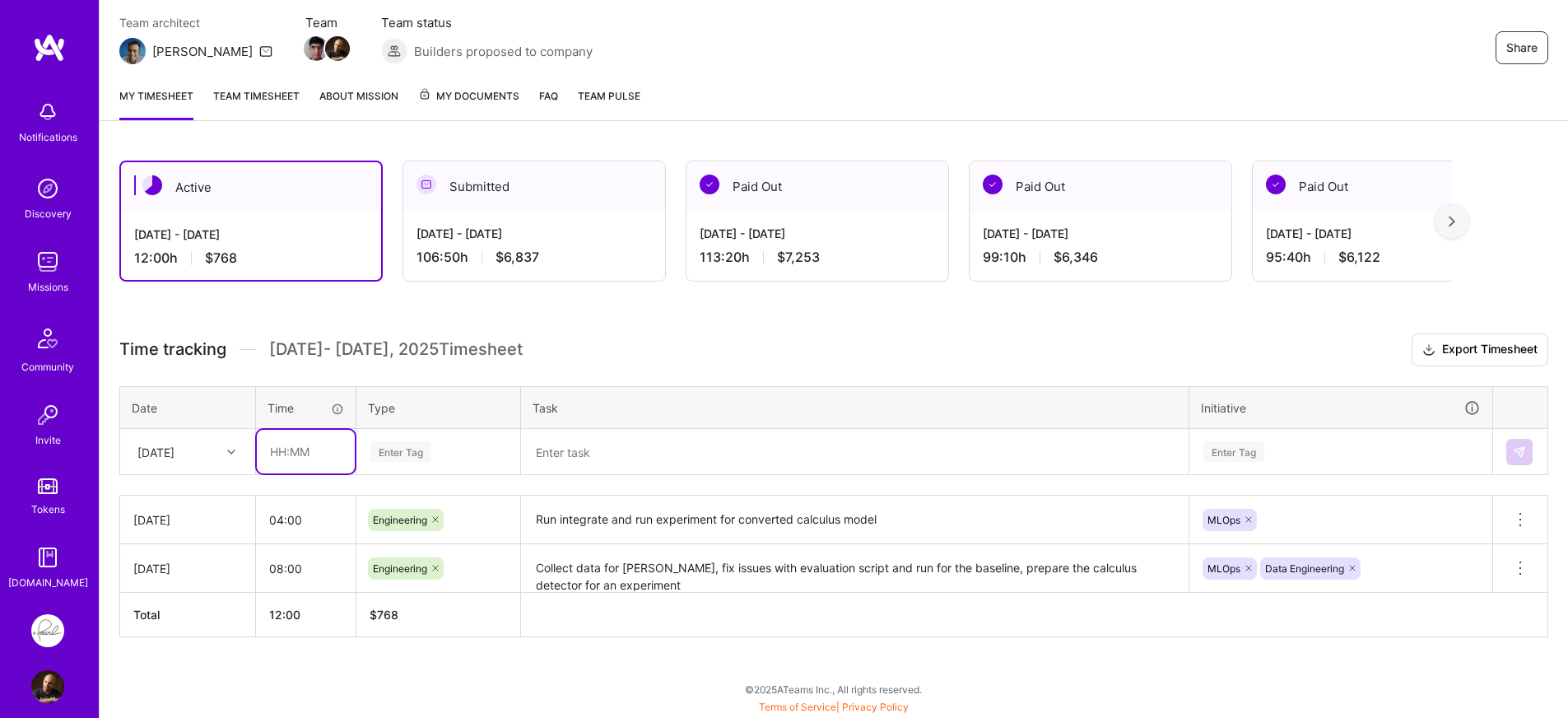
click at [288, 460] on input "text" at bounding box center [306, 451] width 98 height 44
type input "08:00"
click at [437, 458] on div "Enter Tag" at bounding box center [438, 451] width 139 height 21
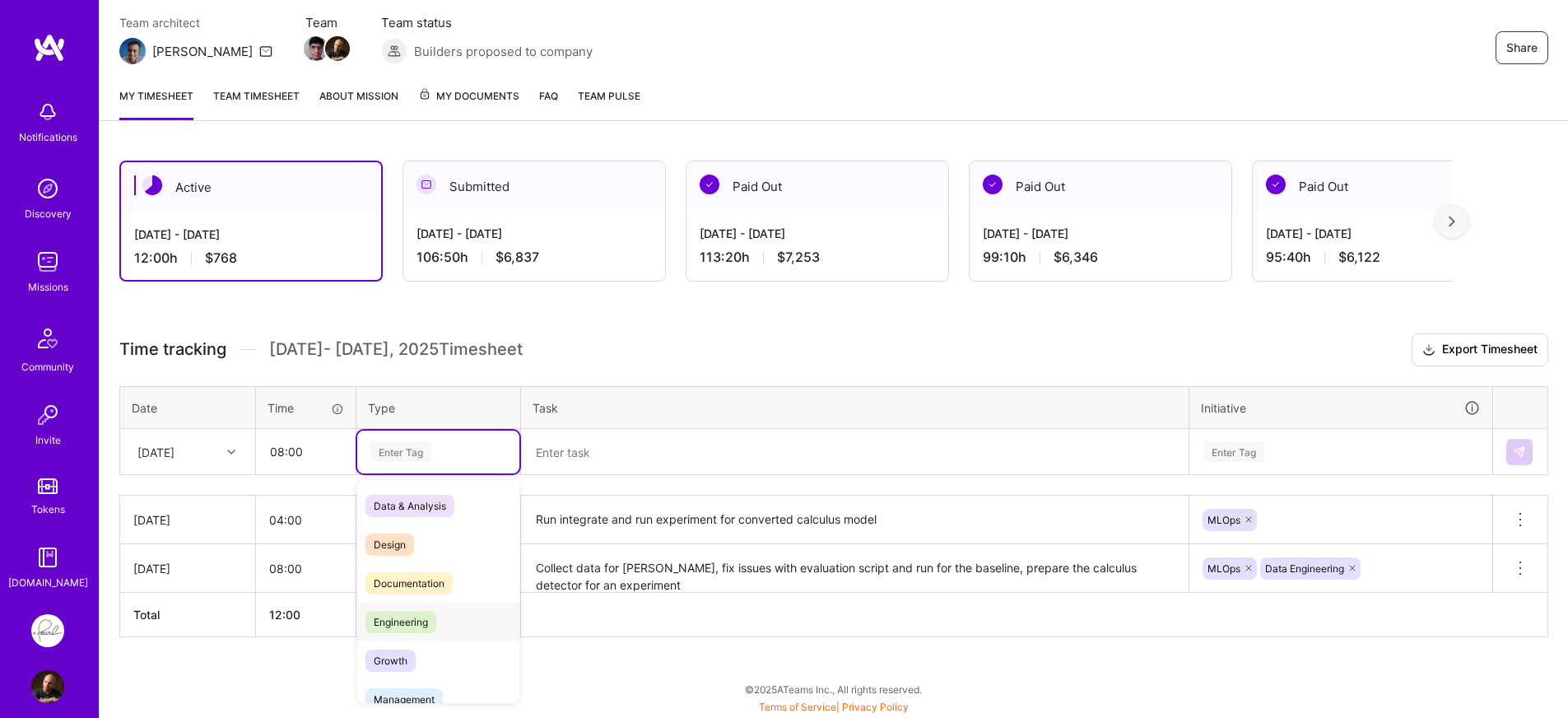
click at [424, 615] on span "Engineering" at bounding box center [401, 622] width 71 height 22
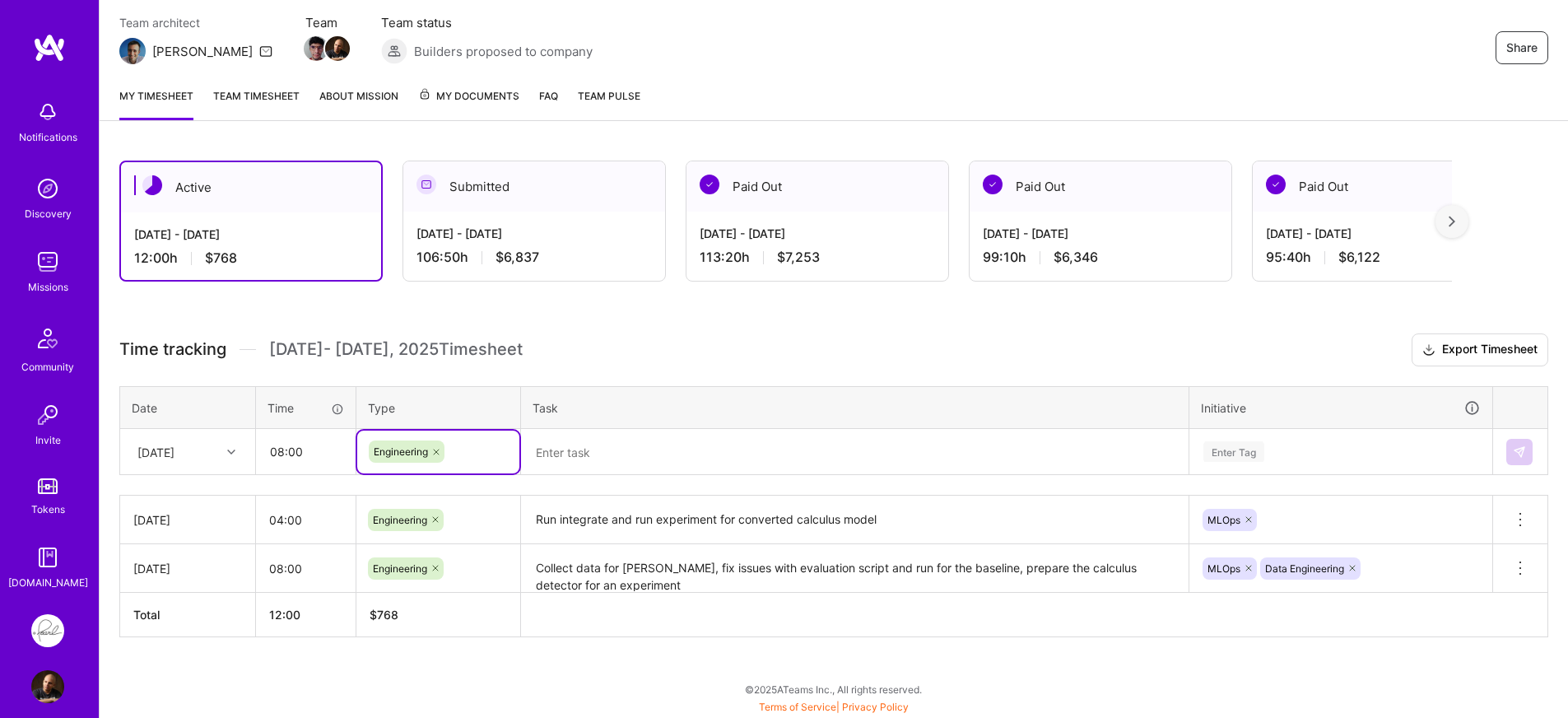
click at [637, 469] on textarea at bounding box center [855, 452] width 664 height 44
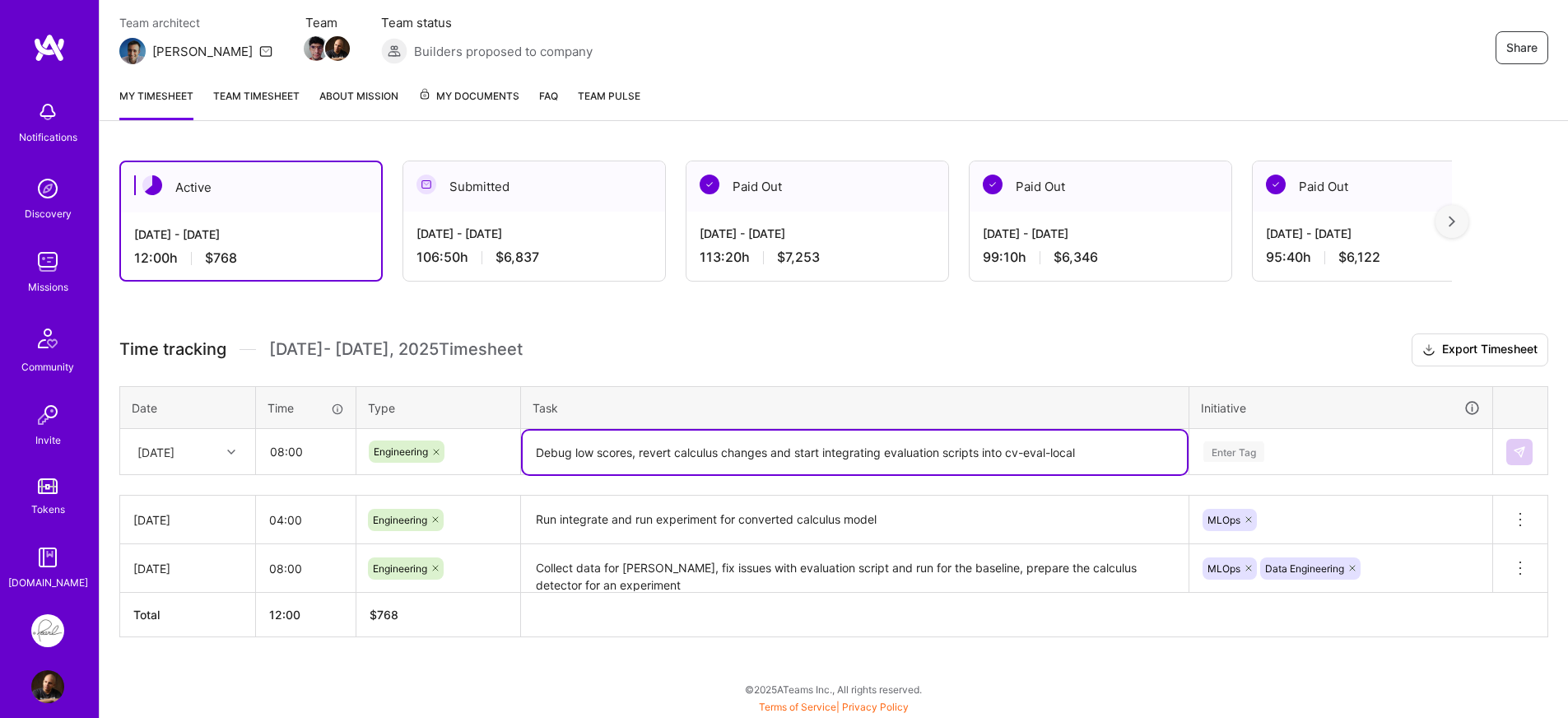
type textarea "Debug low scores, revert calculus changes and start integrating evaluation scri…"
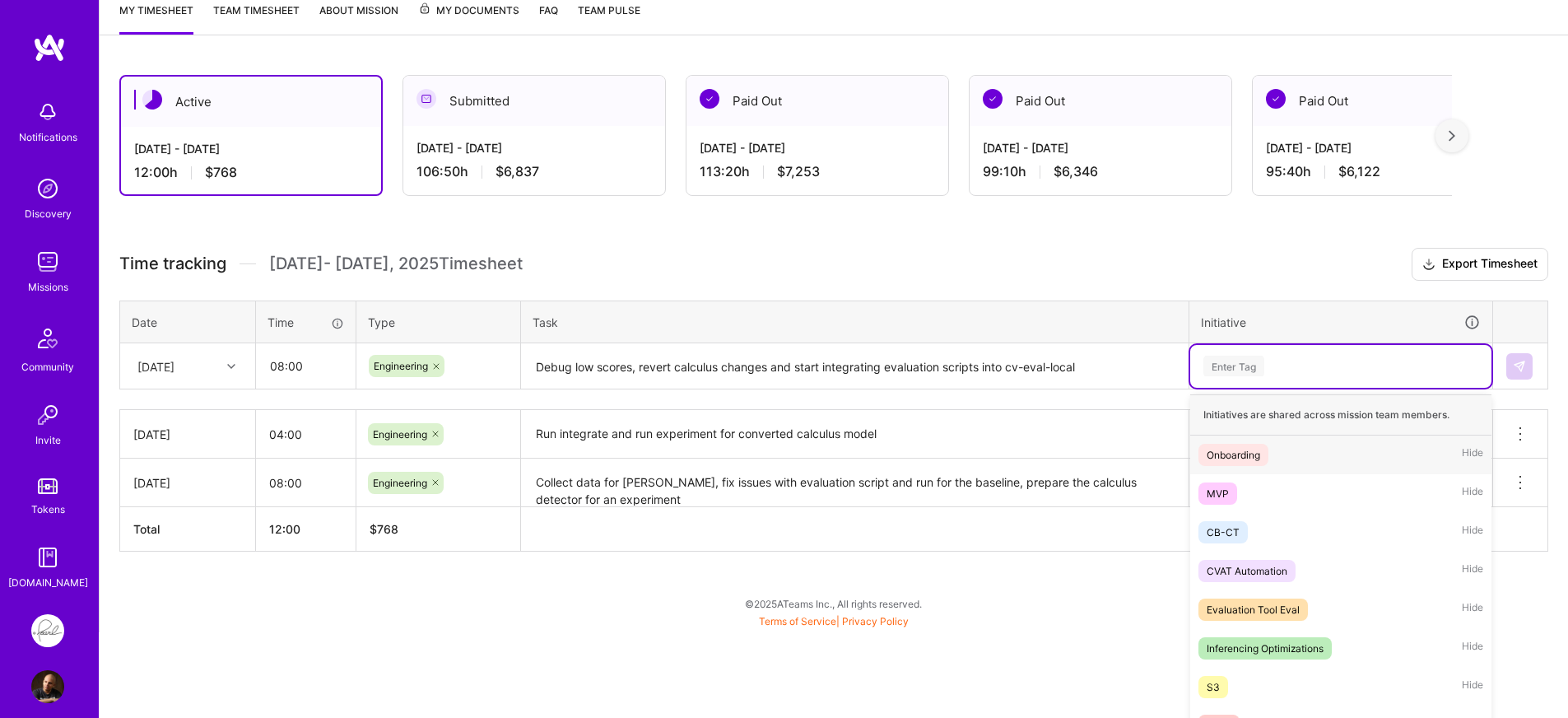
click at [1317, 387] on div "option MLOps, selected. option Onboarding focused, 1 of 24. 24 results availabl…" at bounding box center [1341, 367] width 301 height 43
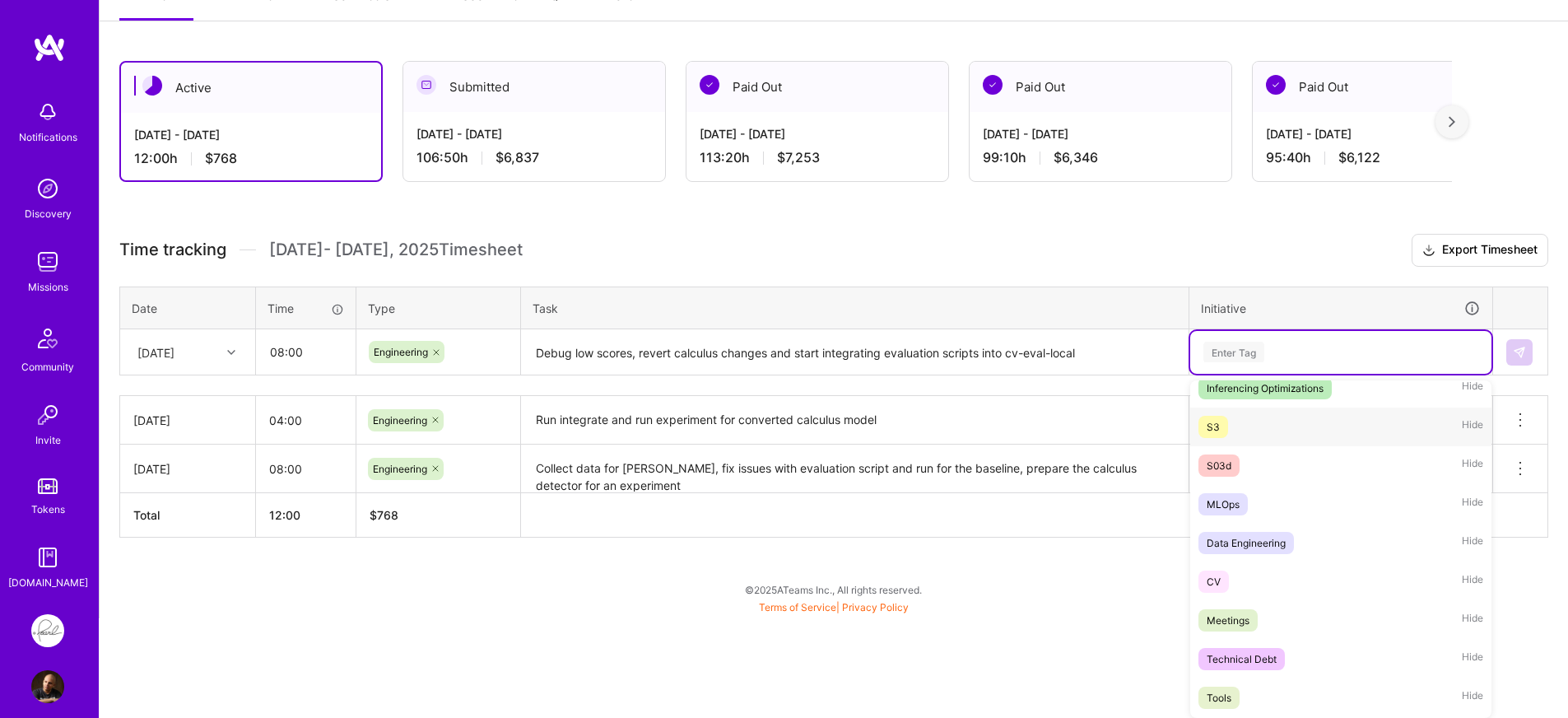
scroll to position [250, 0]
click at [1275, 510] on div "MLOps Hide" at bounding box center [1341, 500] width 301 height 39
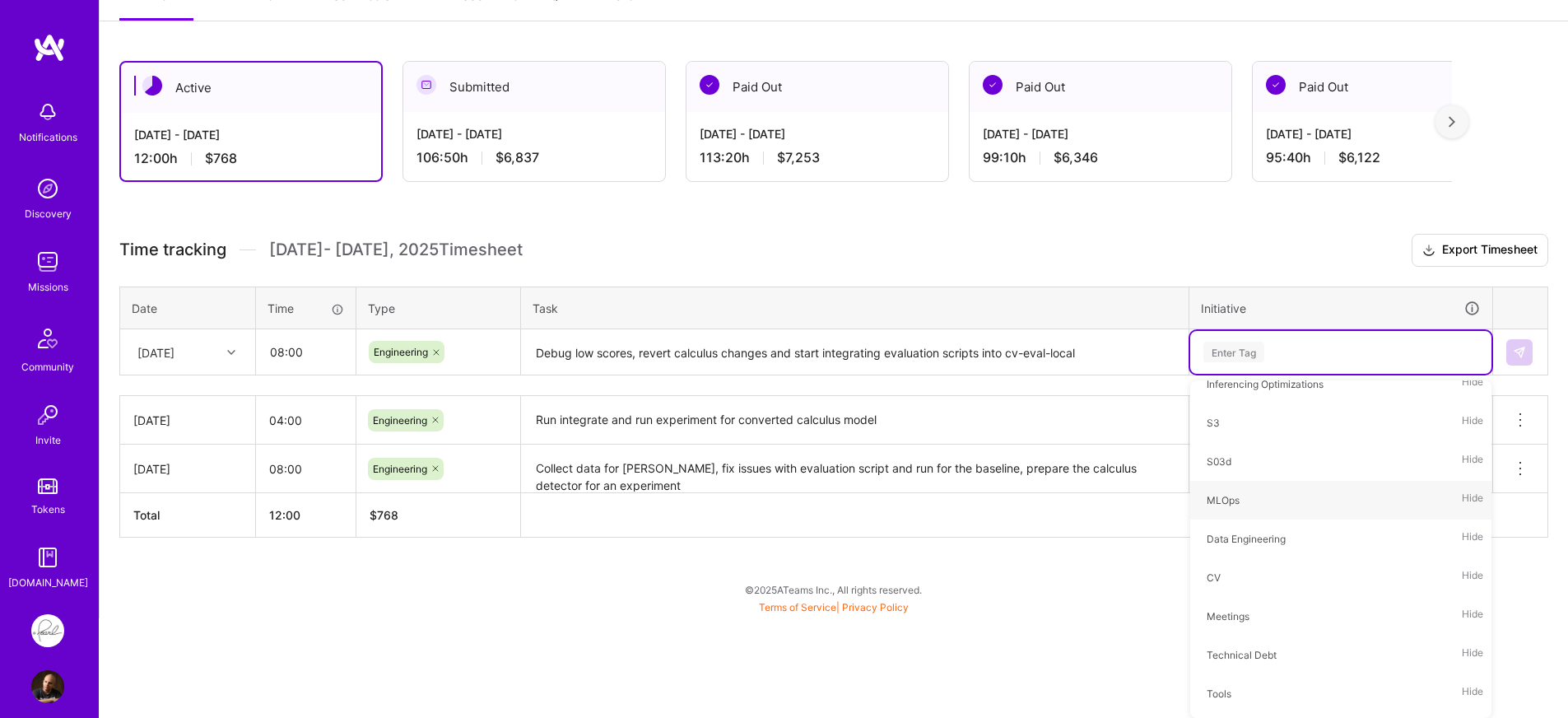
scroll to position [142, 0]
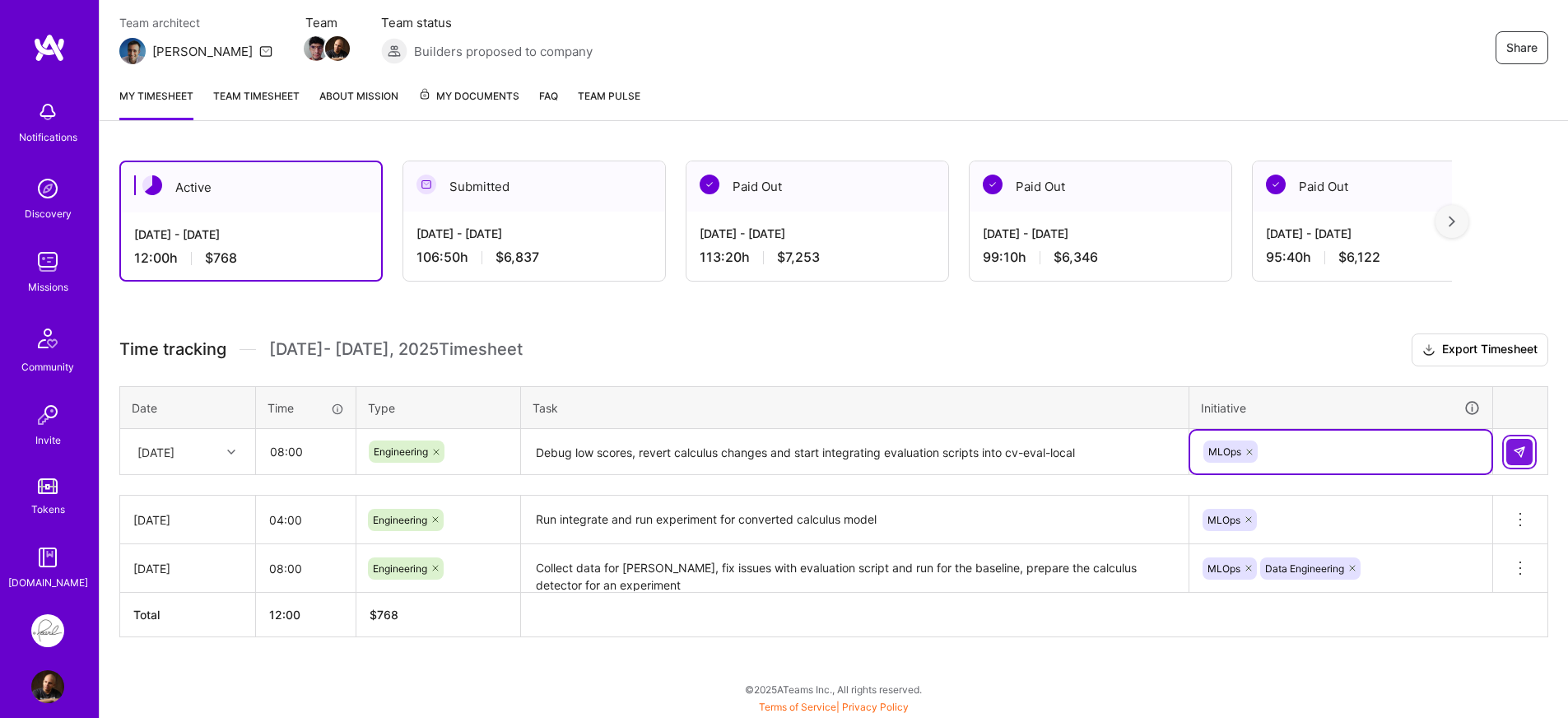
click at [1518, 450] on img at bounding box center [1520, 451] width 13 height 13
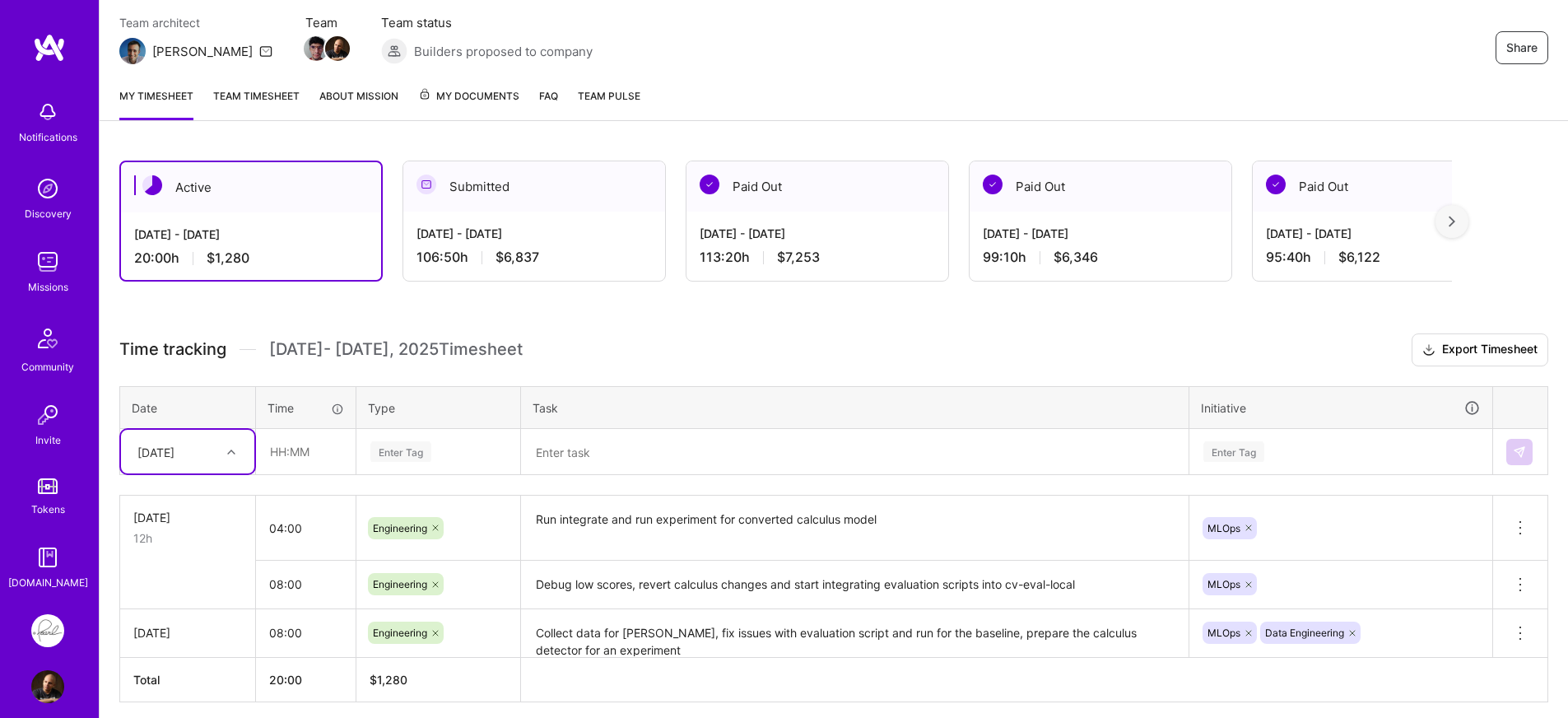
click at [751, 358] on h3 "Time tracking [DATE] - [DATE] Timesheet Export Timesheet" at bounding box center [834, 350] width 1429 height 33
click at [288, 532] on input "04:00" at bounding box center [305, 528] width 99 height 44
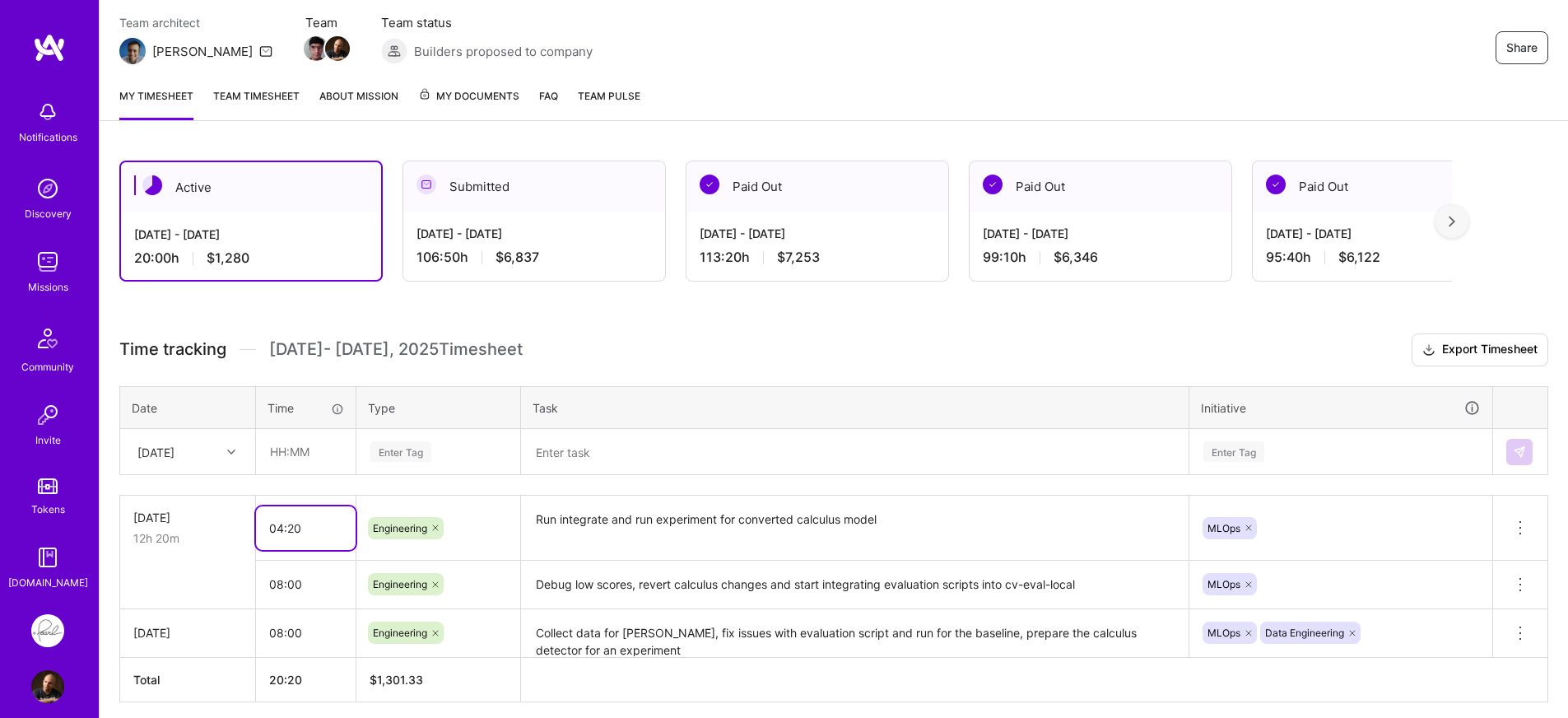
type input "04:20"
click at [597, 351] on h3 "Time tracking [DATE] - [DATE] Timesheet Export Timesheet" at bounding box center [834, 350] width 1429 height 33
